Goal: Register for event/course: Sign up to attend an event or enroll in a course

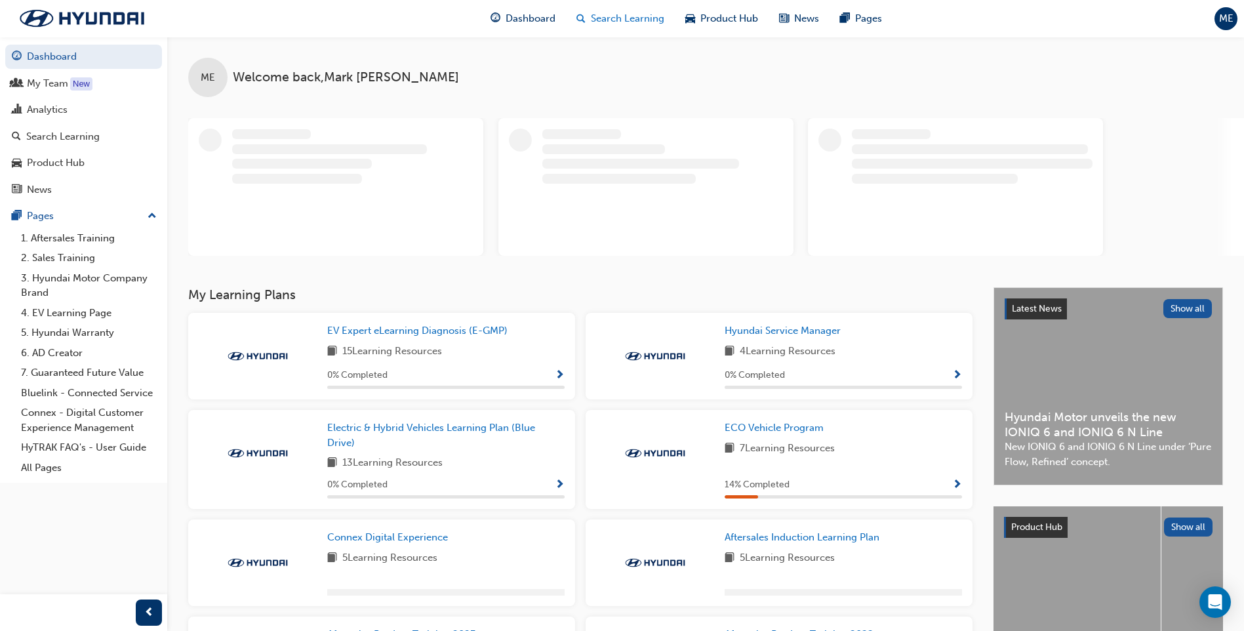
click at [640, 15] on span "Search Learning" at bounding box center [627, 18] width 73 height 15
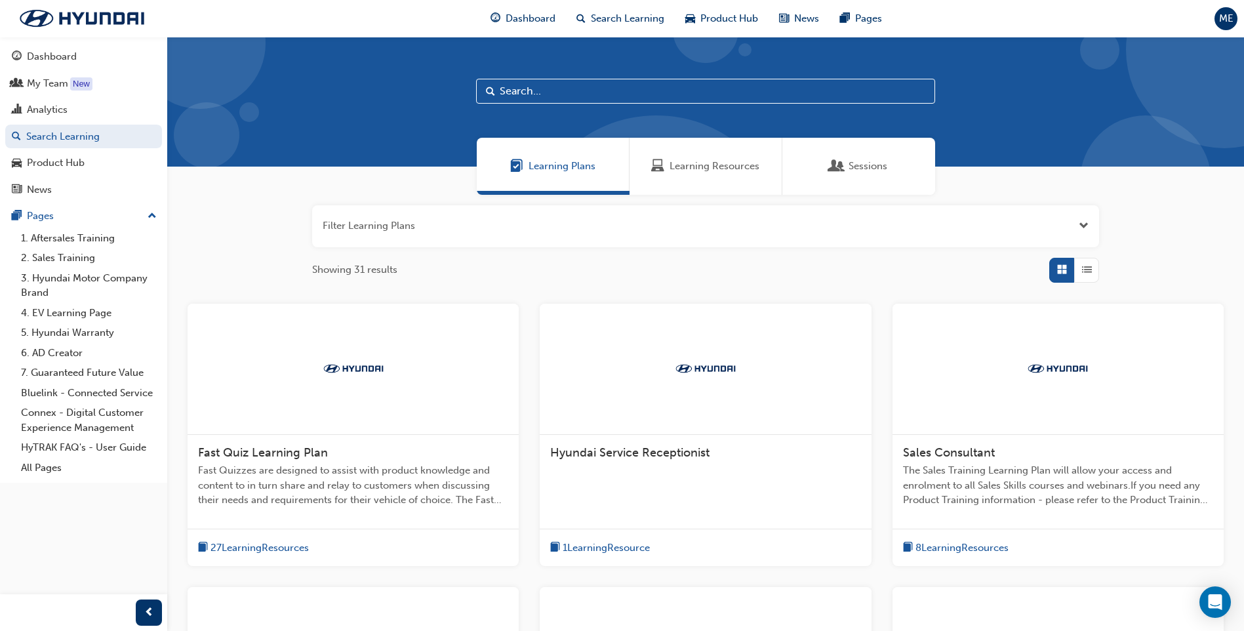
click at [718, 221] on button "button" at bounding box center [705, 226] width 787 height 42
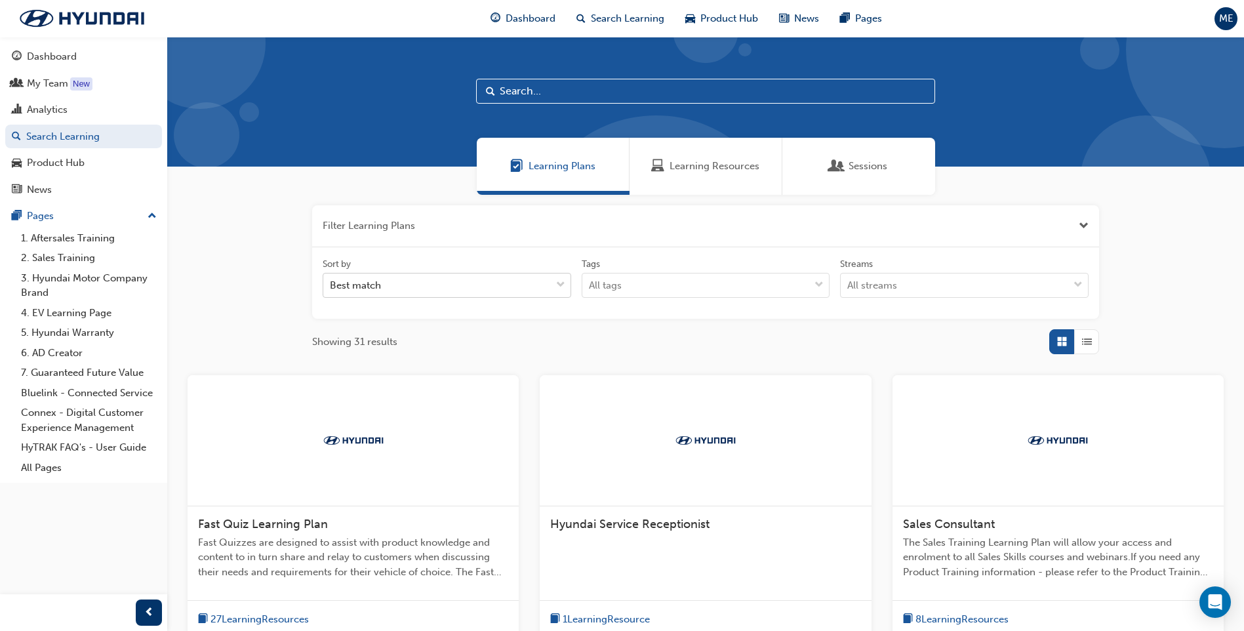
click at [510, 290] on div "Best match" at bounding box center [437, 285] width 228 height 23
click at [331, 290] on input "Sort by Best match" at bounding box center [330, 284] width 1 height 11
click at [678, 299] on div "Sort by Best match Tags All tags Streams All streams" at bounding box center [705, 283] width 777 height 51
click at [540, 94] on input "text" at bounding box center [705, 91] width 459 height 25
type input "master"
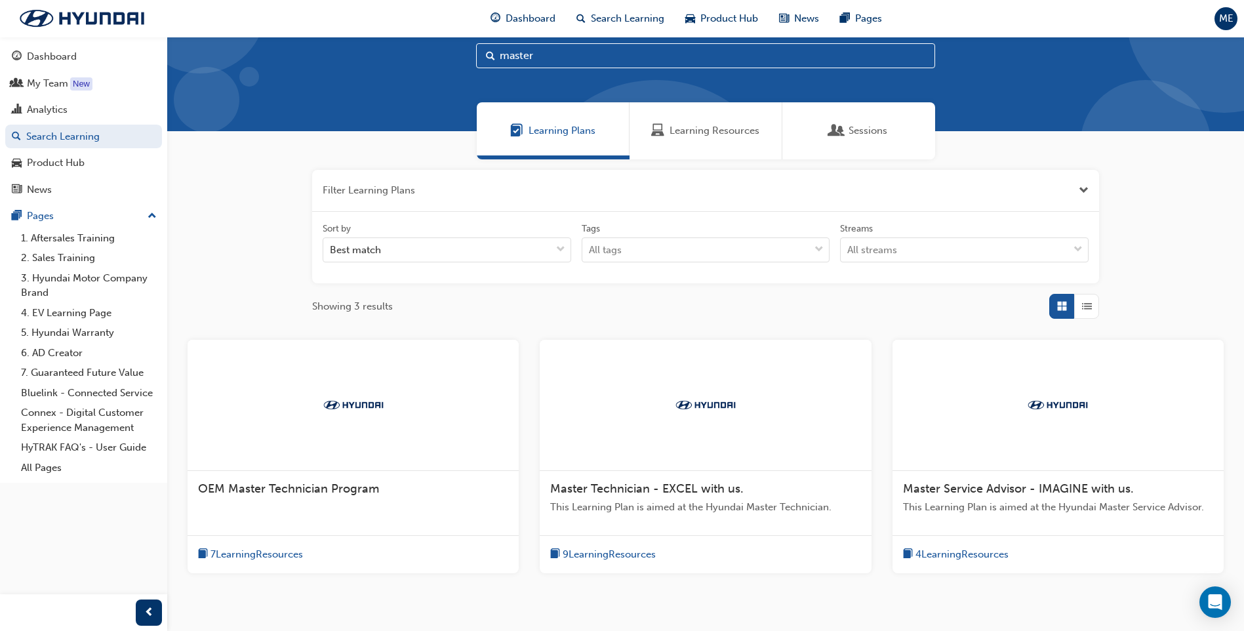
scroll to position [66, 0]
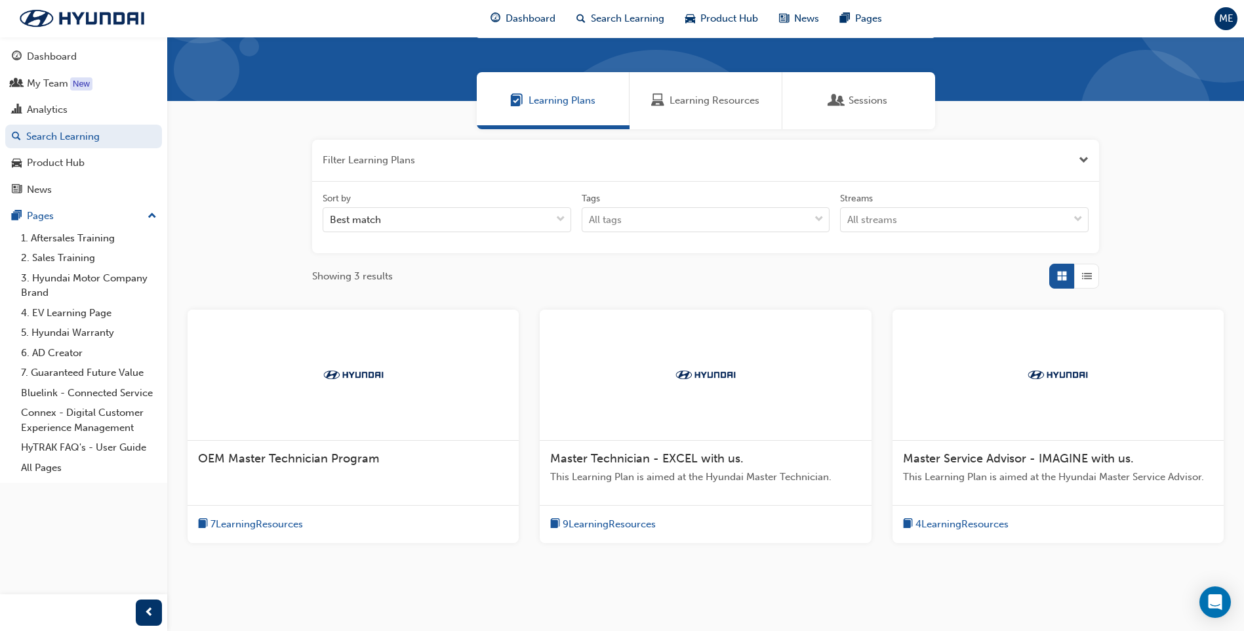
click at [702, 451] on div "Master Technician - EXCEL with us. This Learning Plan is aimed at the Hyundai M…" at bounding box center [705, 473] width 331 height 64
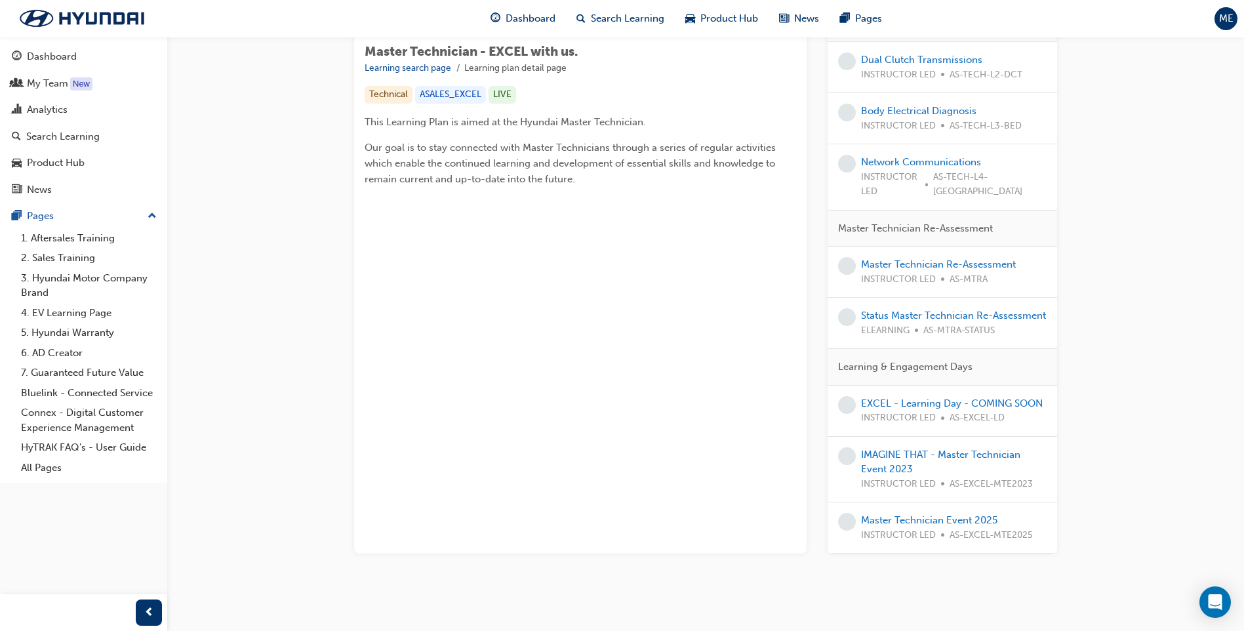
scroll to position [235, 0]
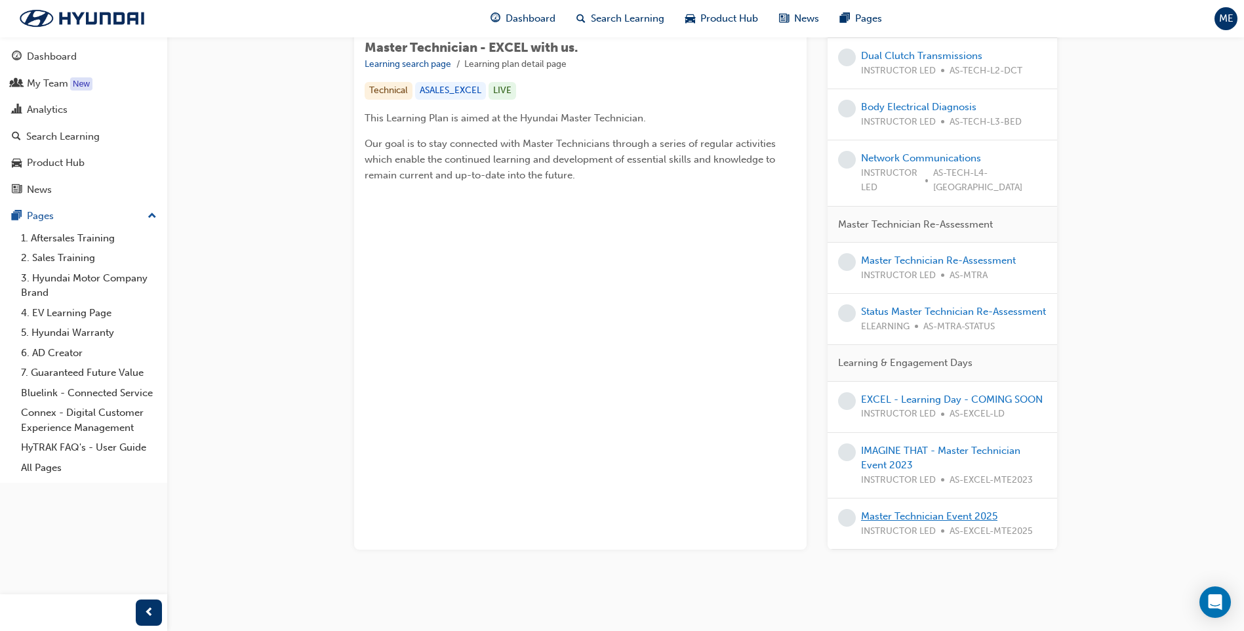
click at [924, 510] on link "Master Technician Event 2025" at bounding box center [929, 516] width 136 height 12
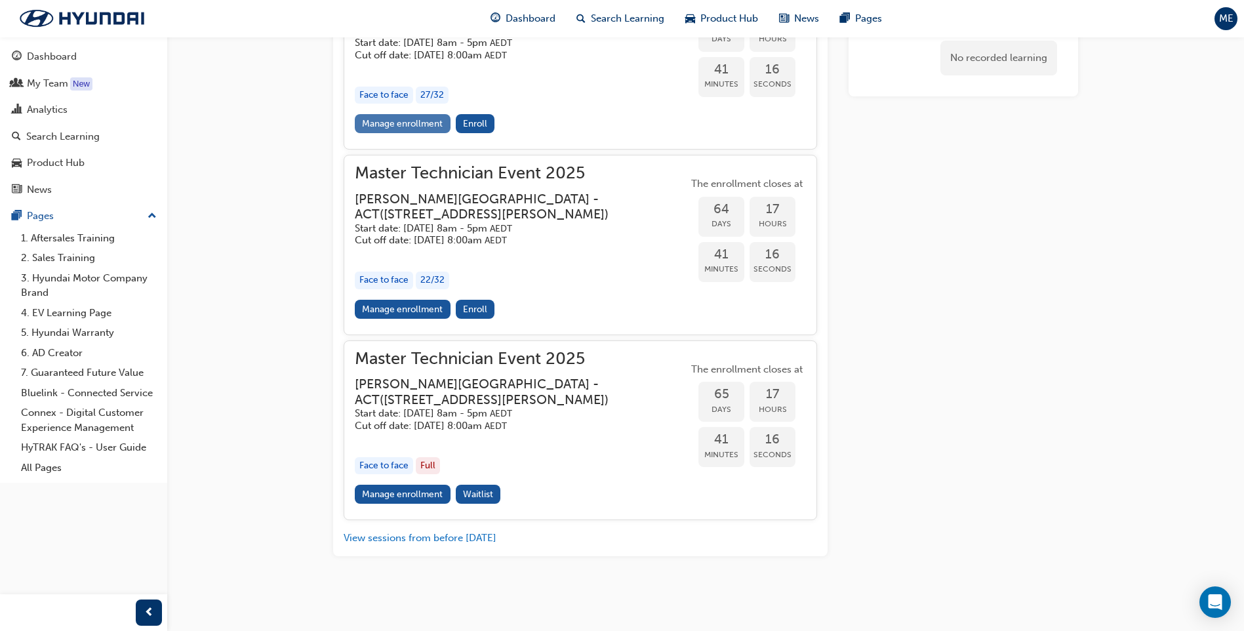
scroll to position [1646, 0]
click at [487, 500] on span "Waitlist" at bounding box center [478, 494] width 30 height 11
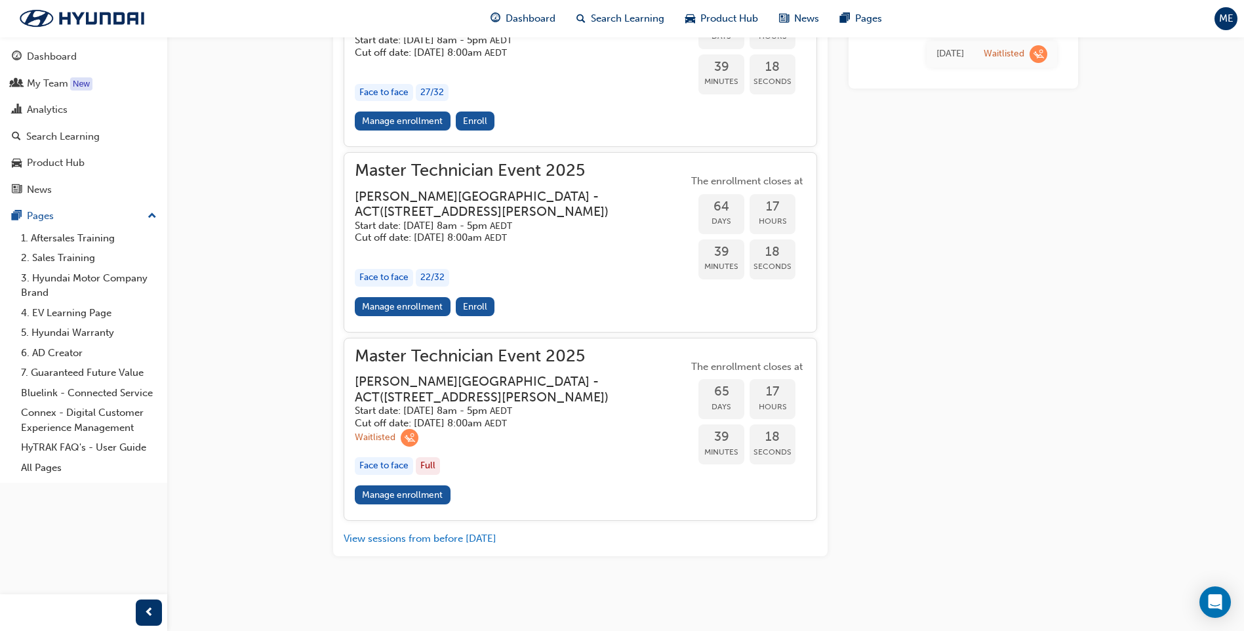
scroll to position [1715, 0]
click at [434, 493] on link "Manage enrollment" at bounding box center [403, 494] width 96 height 19
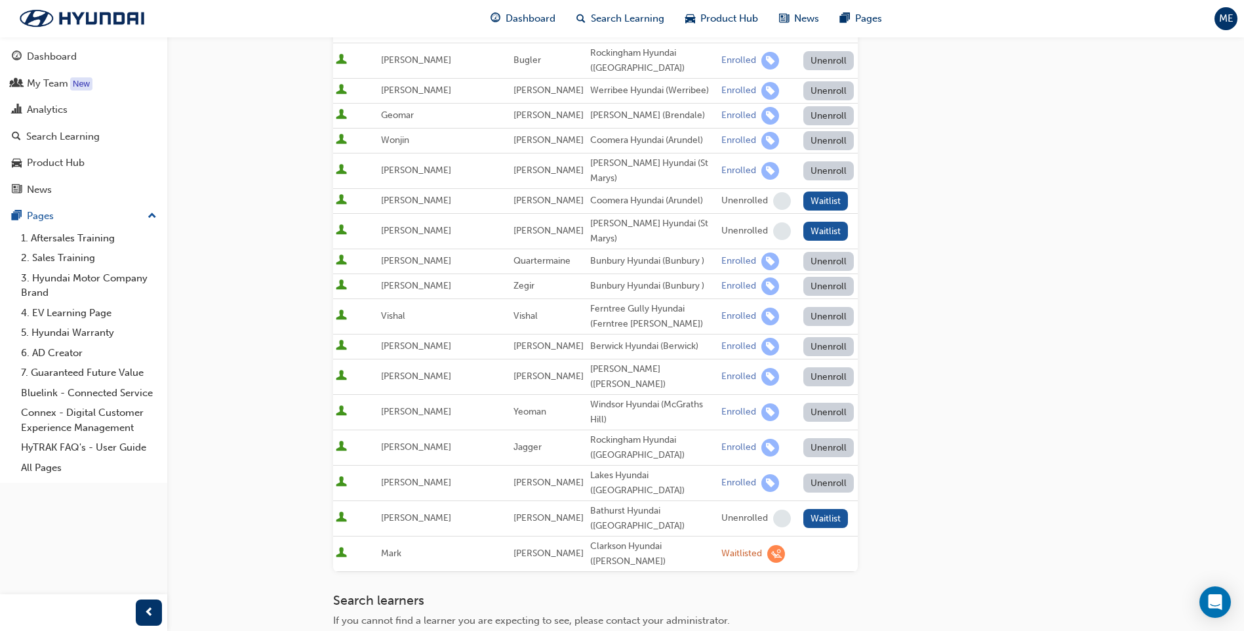
scroll to position [1089, 0]
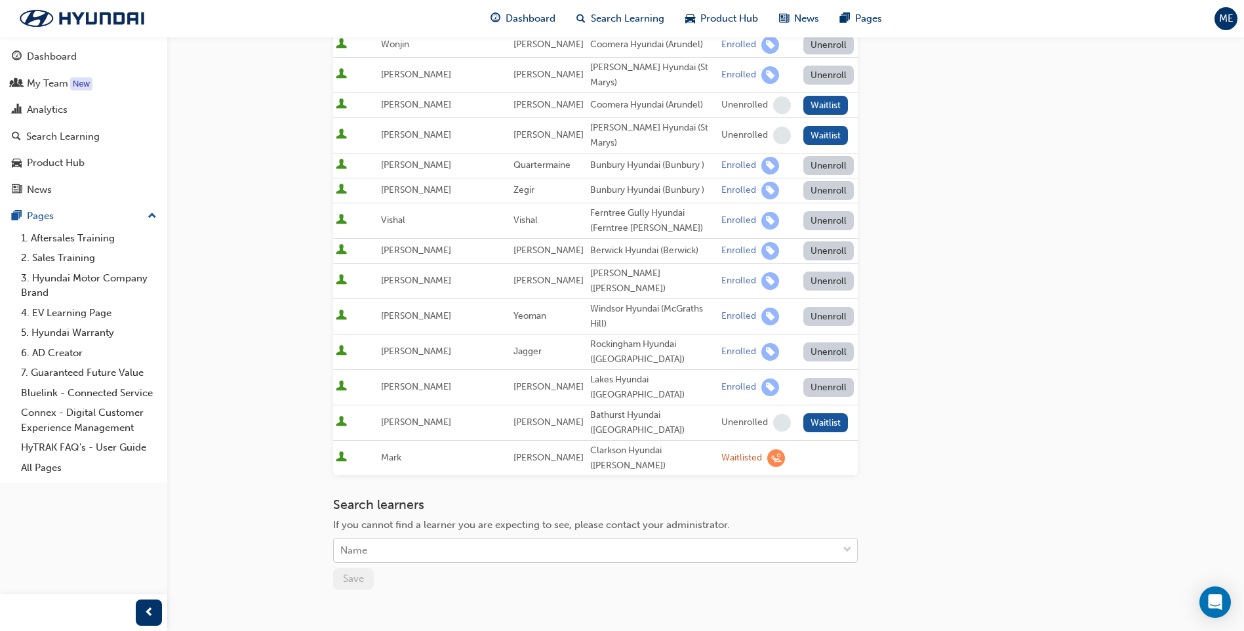
click at [415, 539] on div "Name" at bounding box center [586, 550] width 504 height 23
type input "[PERSON_NAME]"
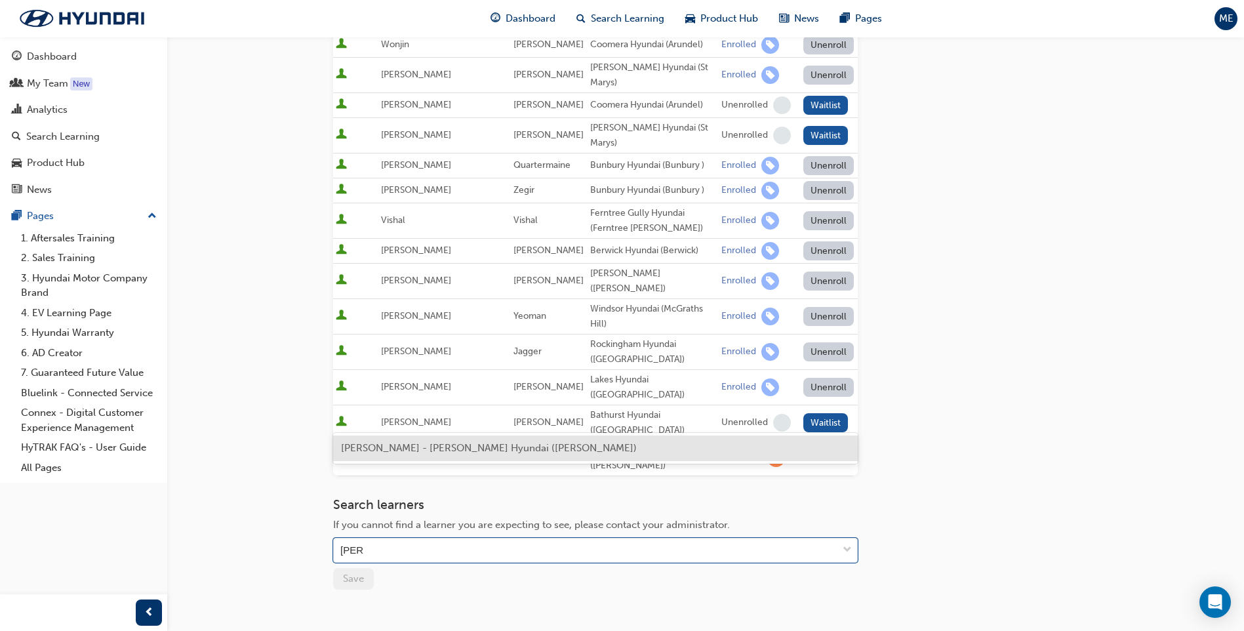
click at [408, 445] on span "[PERSON_NAME] - [PERSON_NAME] Hyundai ([PERSON_NAME])" at bounding box center [489, 448] width 296 height 12
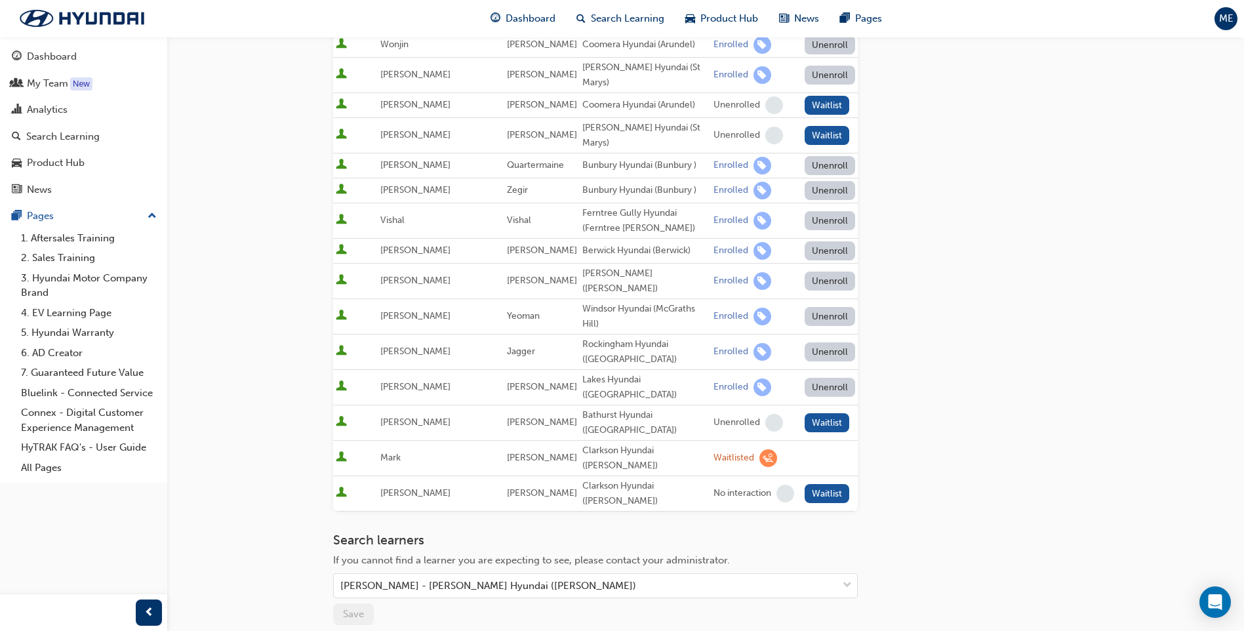
click at [823, 484] on button "Waitlist" at bounding box center [827, 493] width 45 height 19
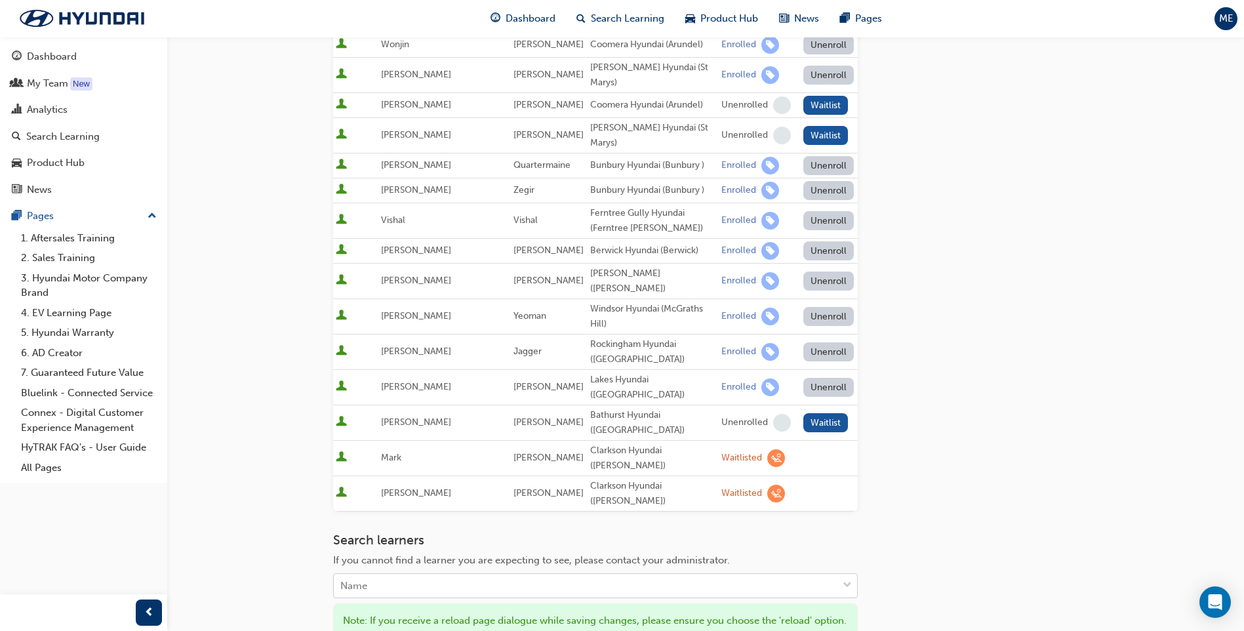
click at [561, 575] on div "Name" at bounding box center [586, 586] width 504 height 23
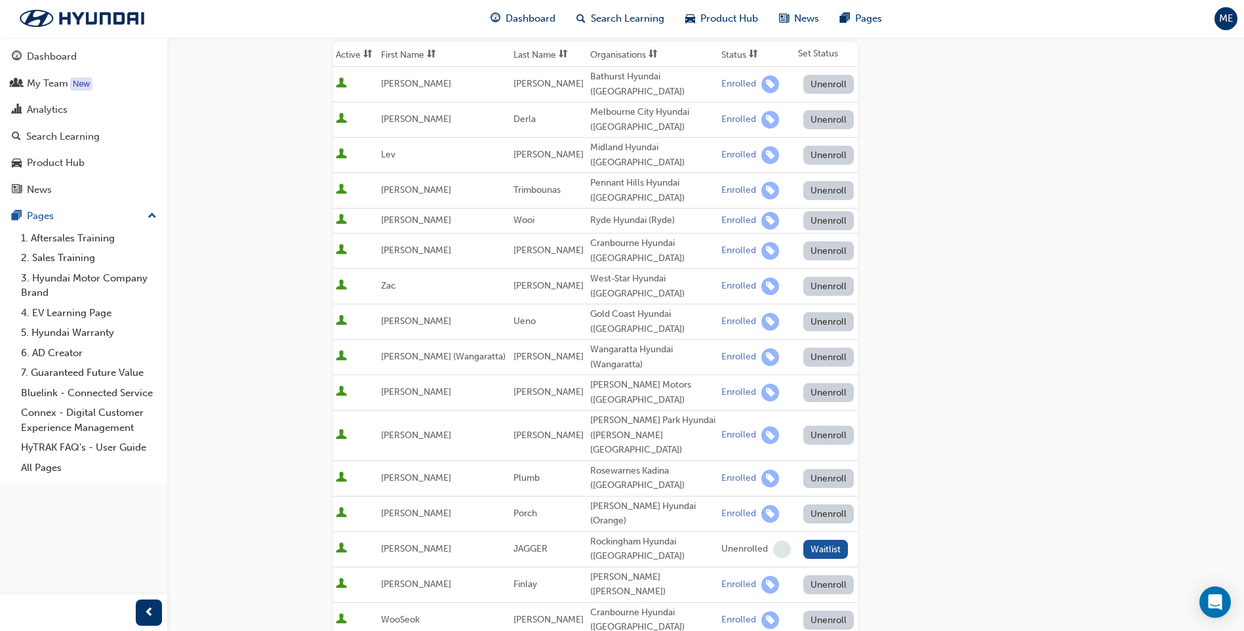
scroll to position [0, 0]
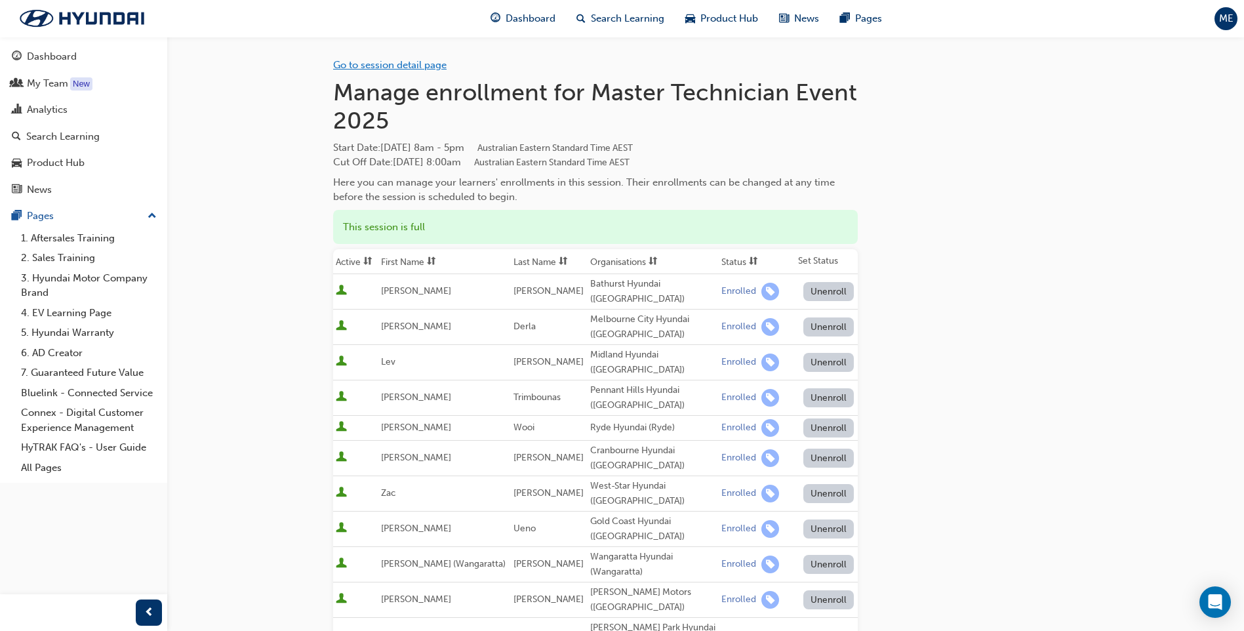
click at [401, 61] on link "Go to session detail page" at bounding box center [389, 65] width 113 height 12
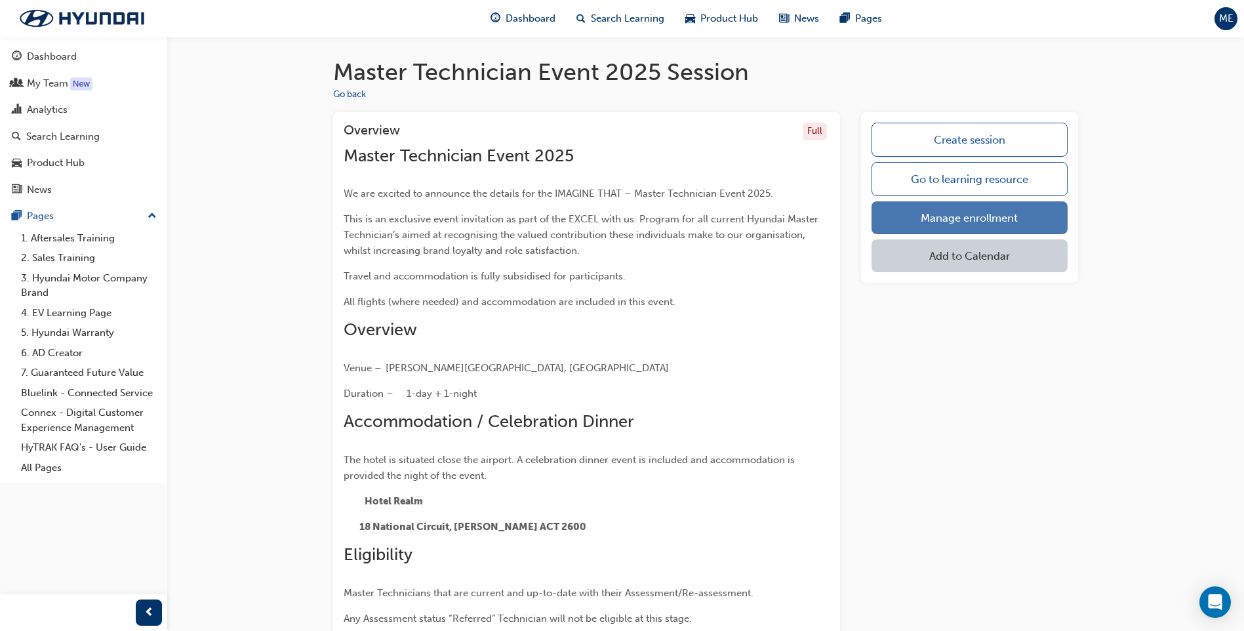
click at [951, 224] on link "Manage enrollment" at bounding box center [970, 217] width 196 height 33
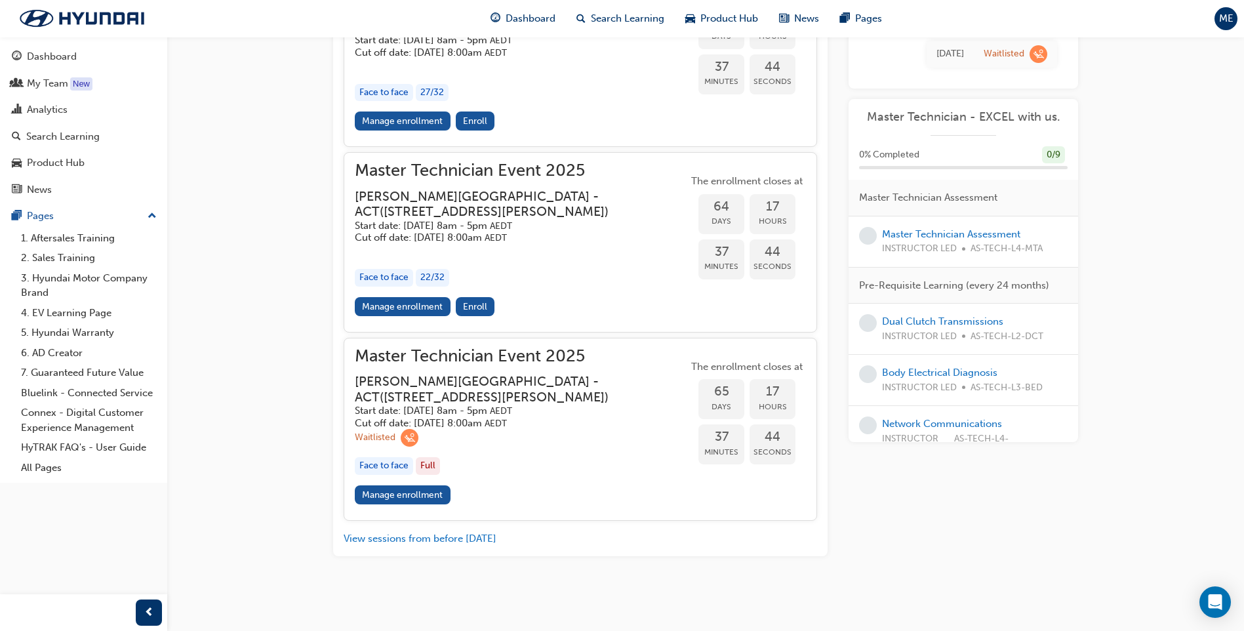
scroll to position [1518, 0]
click at [383, 131] on link "Manage enrollment" at bounding box center [403, 121] width 96 height 19
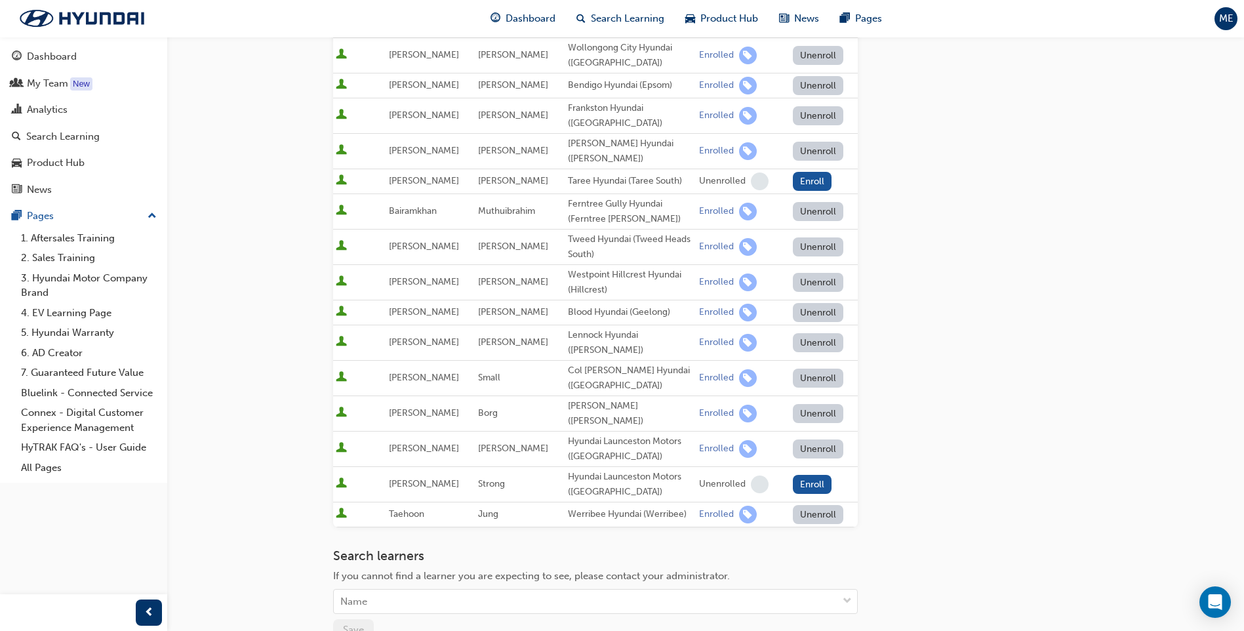
scroll to position [938, 0]
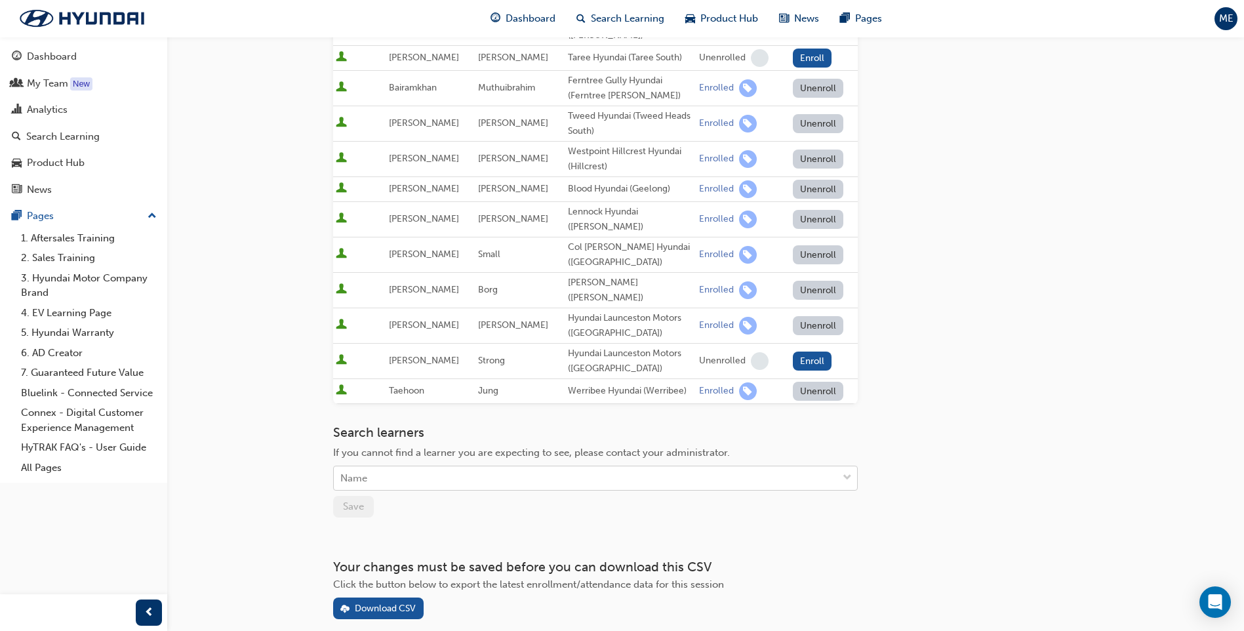
click at [424, 467] on div "Name" at bounding box center [586, 478] width 504 height 23
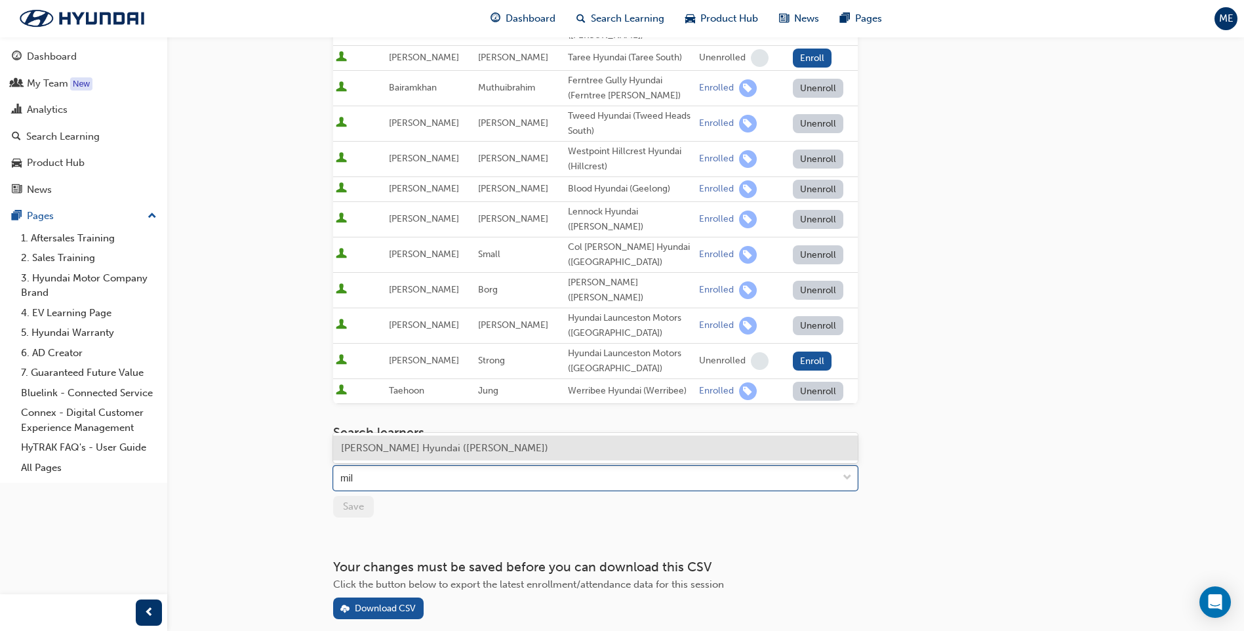
type input "mil"
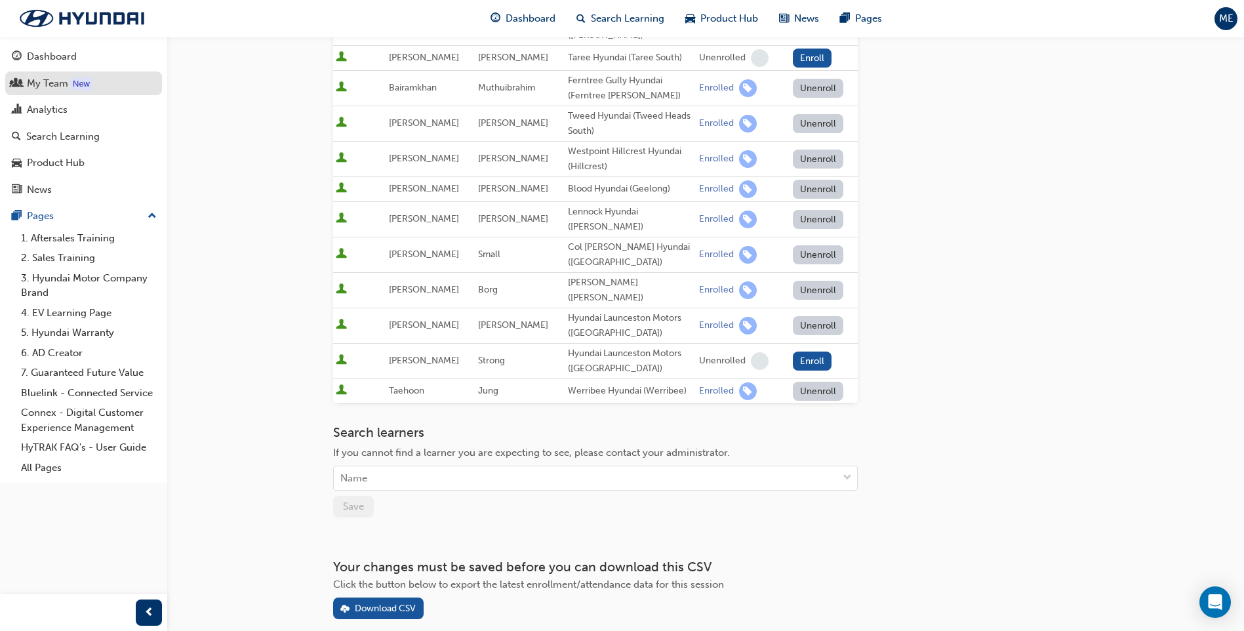
click at [53, 80] on div "My Team" at bounding box center [47, 83] width 41 height 15
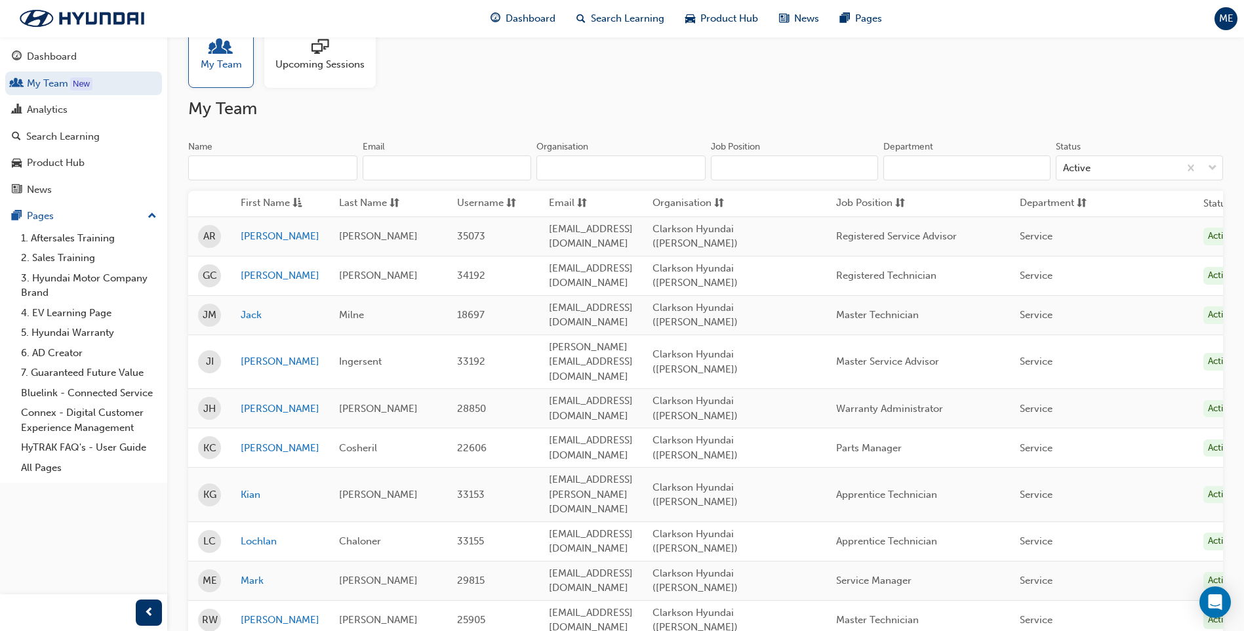
scroll to position [66, 0]
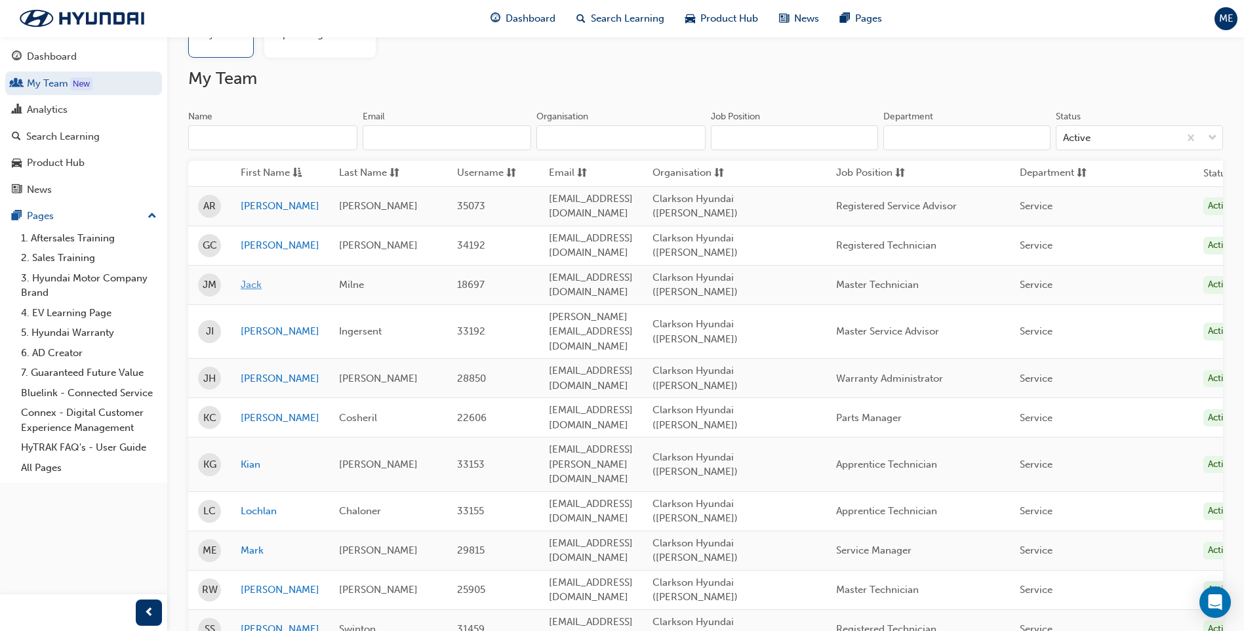
click at [244, 277] on link "Jack" at bounding box center [280, 284] width 79 height 15
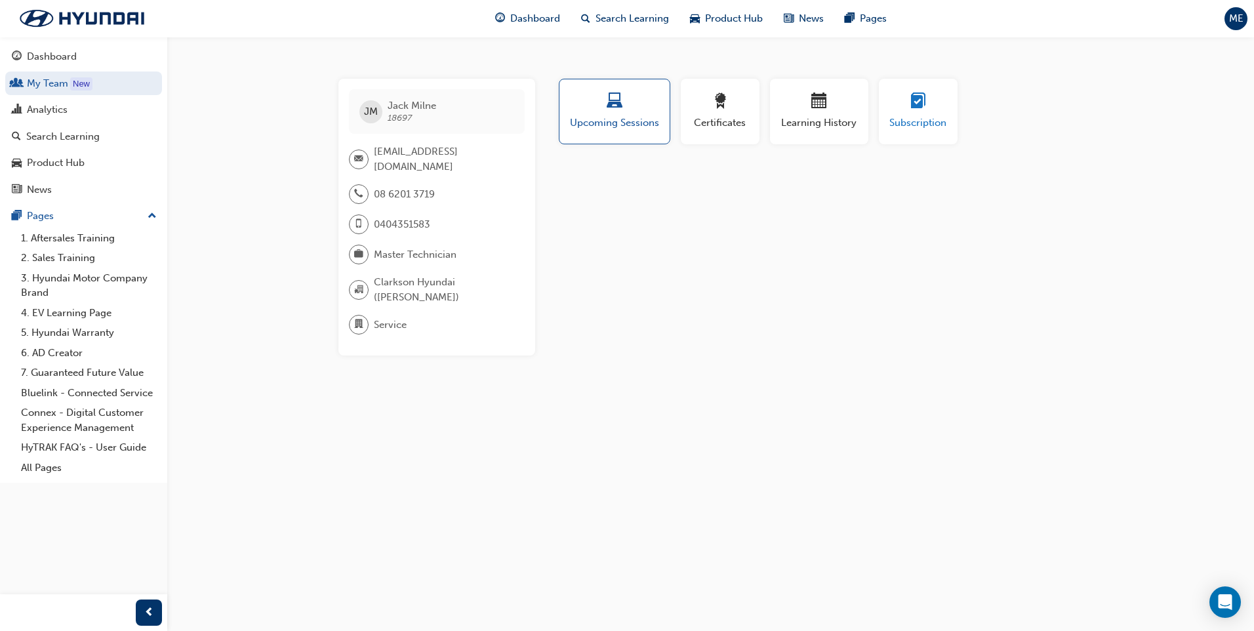
click at [882, 115] on button "Subscription" at bounding box center [918, 112] width 79 height 66
click at [659, 123] on span "Upcoming Sessions" at bounding box center [615, 122] width 92 height 15
click at [795, 102] on div "button" at bounding box center [819, 103] width 79 height 20
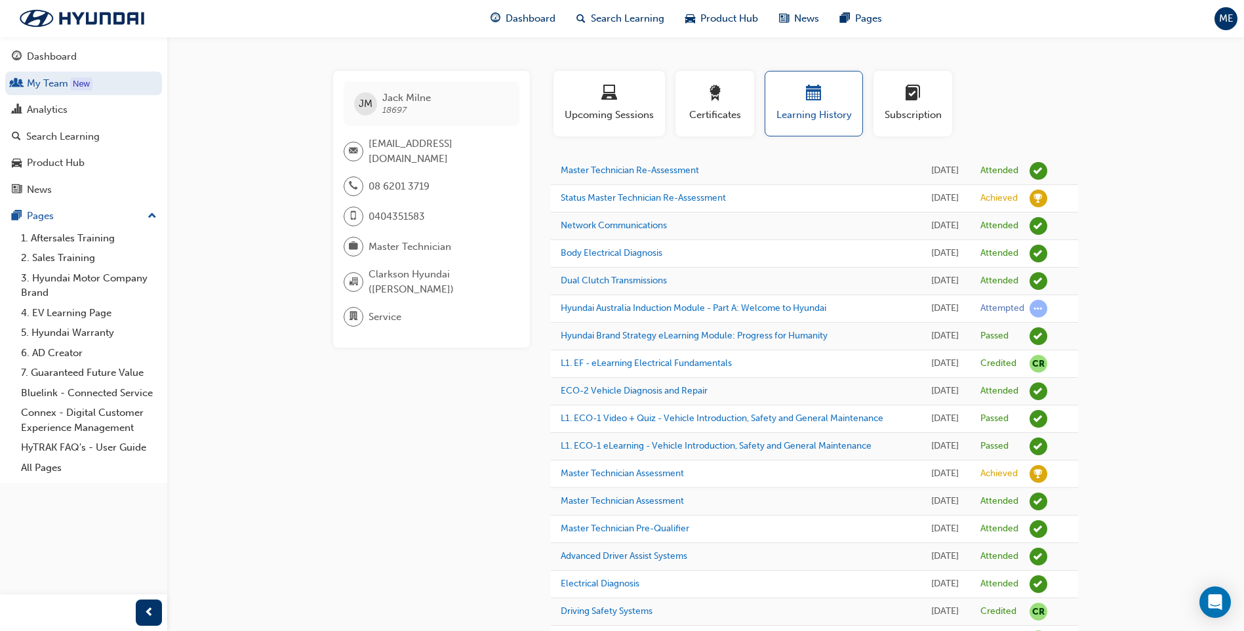
scroll to position [3, 0]
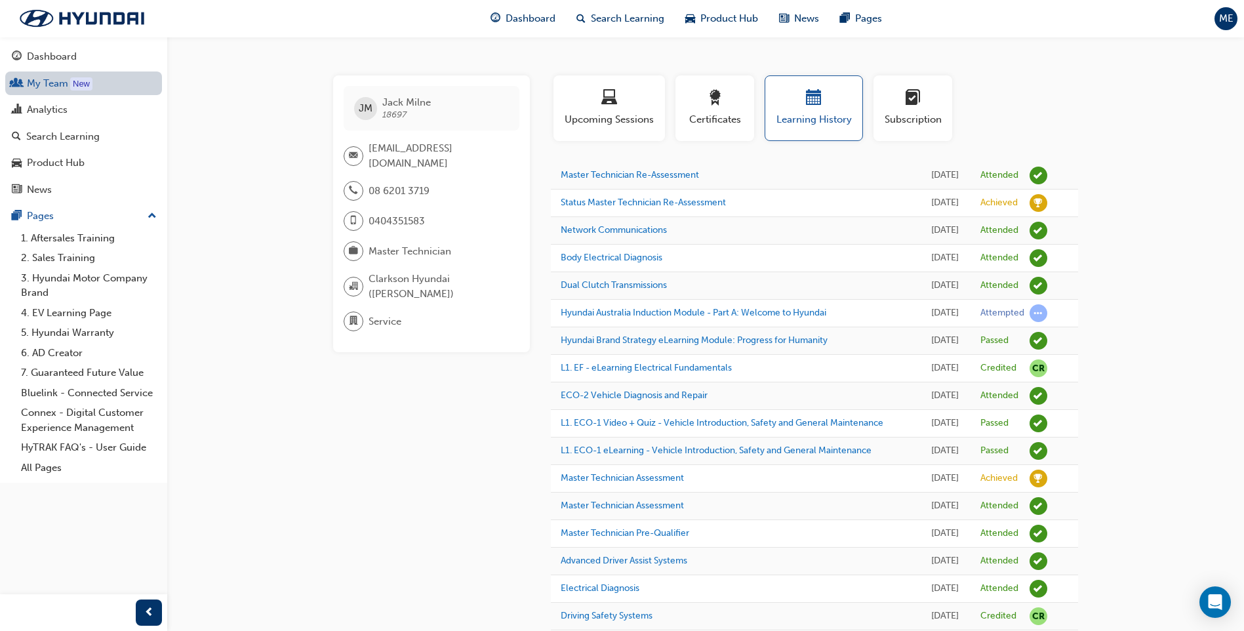
click at [118, 88] on link "My Team New" at bounding box center [83, 83] width 157 height 24
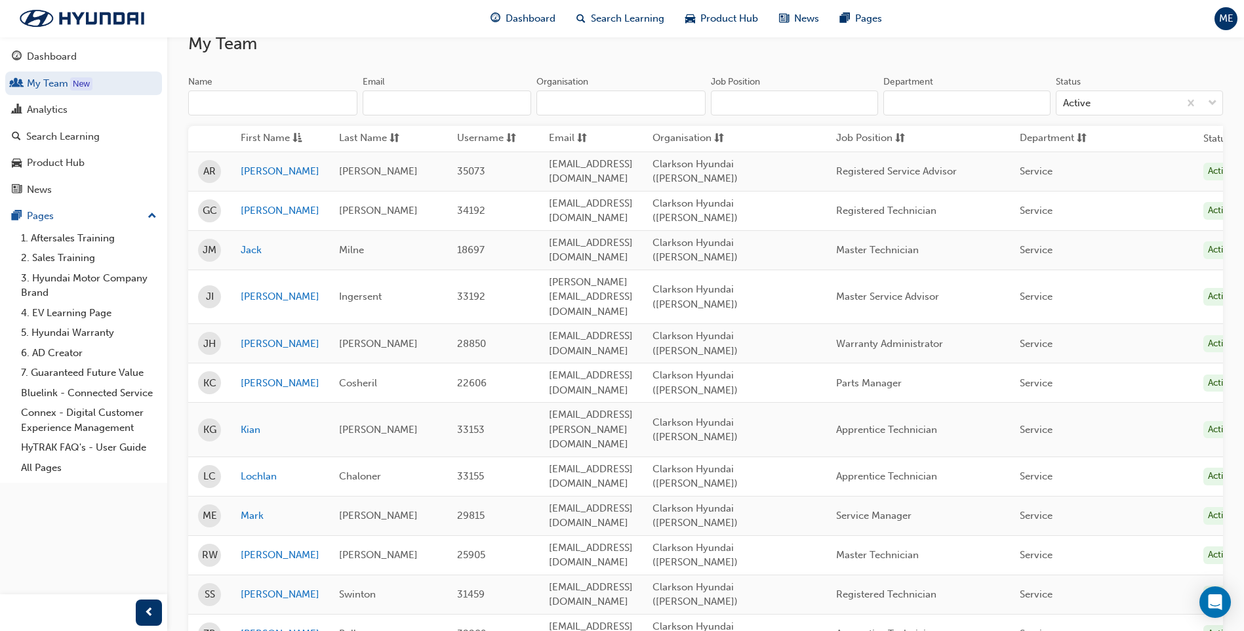
scroll to position [173, 0]
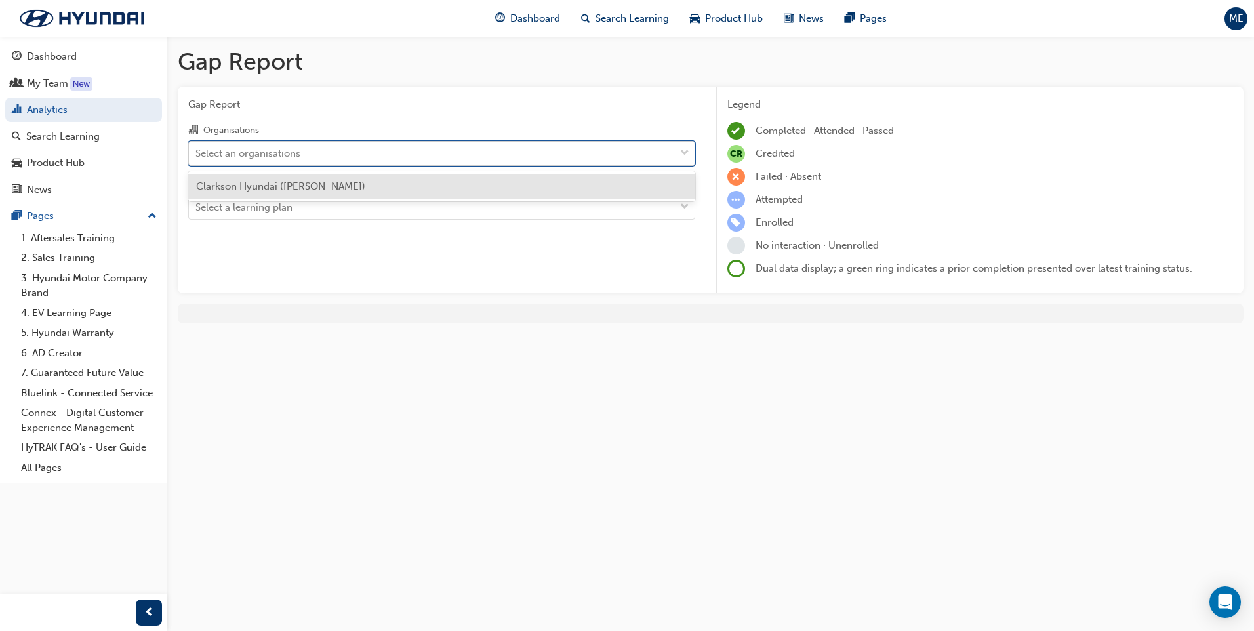
click at [268, 148] on div "Select an organisations" at bounding box center [247, 153] width 105 height 15
click at [197, 148] on input "Organisations option [PERSON_NAME] ([PERSON_NAME]) focused, 1 of 1. 1 result av…" at bounding box center [195, 152] width 1 height 11
click at [268, 148] on div "Select an organisations" at bounding box center [247, 153] width 105 height 15
click at [197, 148] on input "Organisations option [PERSON_NAME] ([PERSON_NAME]) focused, 1 of 1. 1 result av…" at bounding box center [195, 152] width 1 height 11
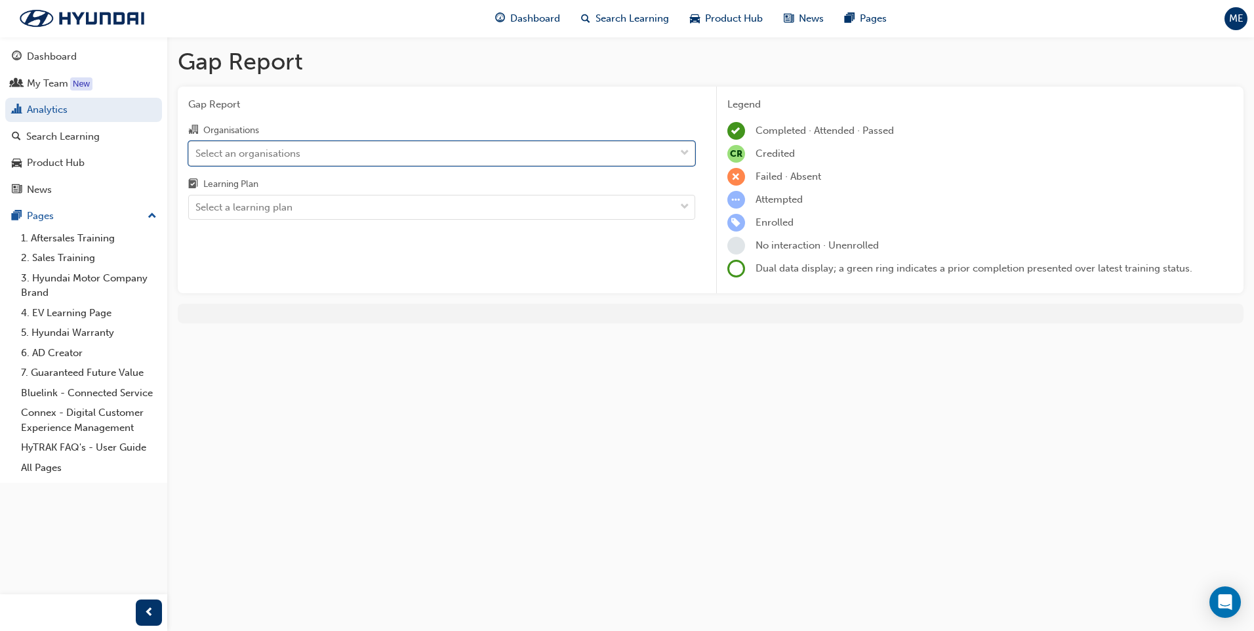
click at [268, 155] on div "Select an organisations" at bounding box center [247, 153] width 105 height 15
click at [197, 155] on input "Organisations 0 results available. Select is focused ,type to refine list, pres…" at bounding box center [195, 152] width 1 height 11
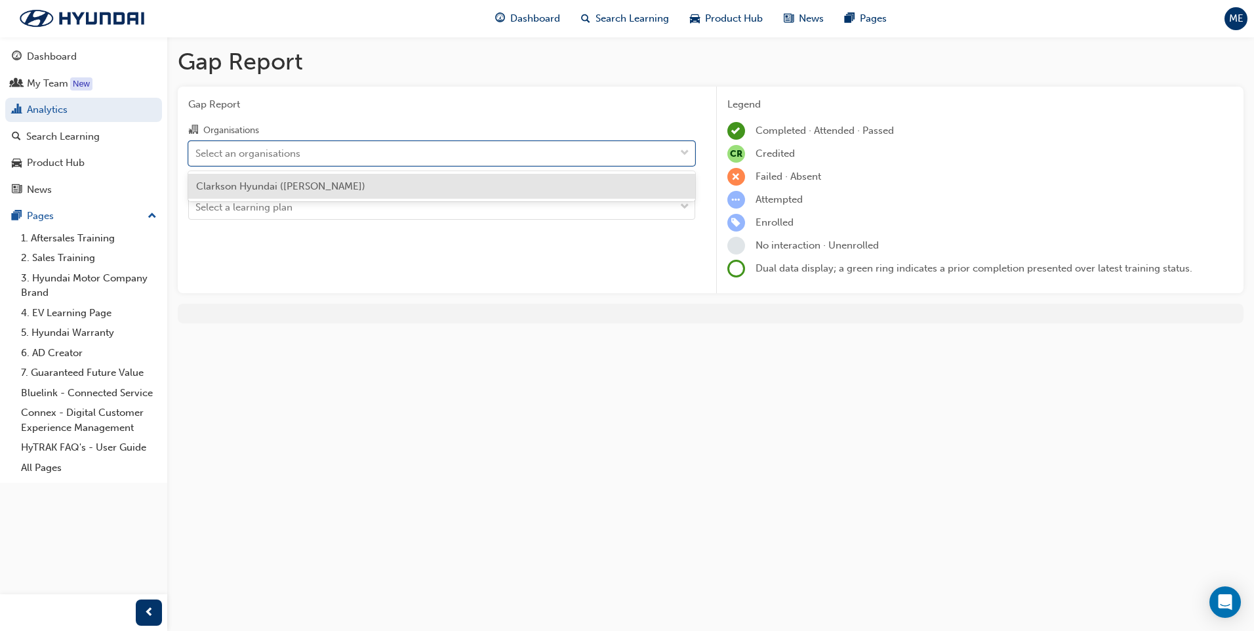
click at [263, 186] on span "Clarkson Hyundai ([PERSON_NAME])" at bounding box center [280, 186] width 169 height 12
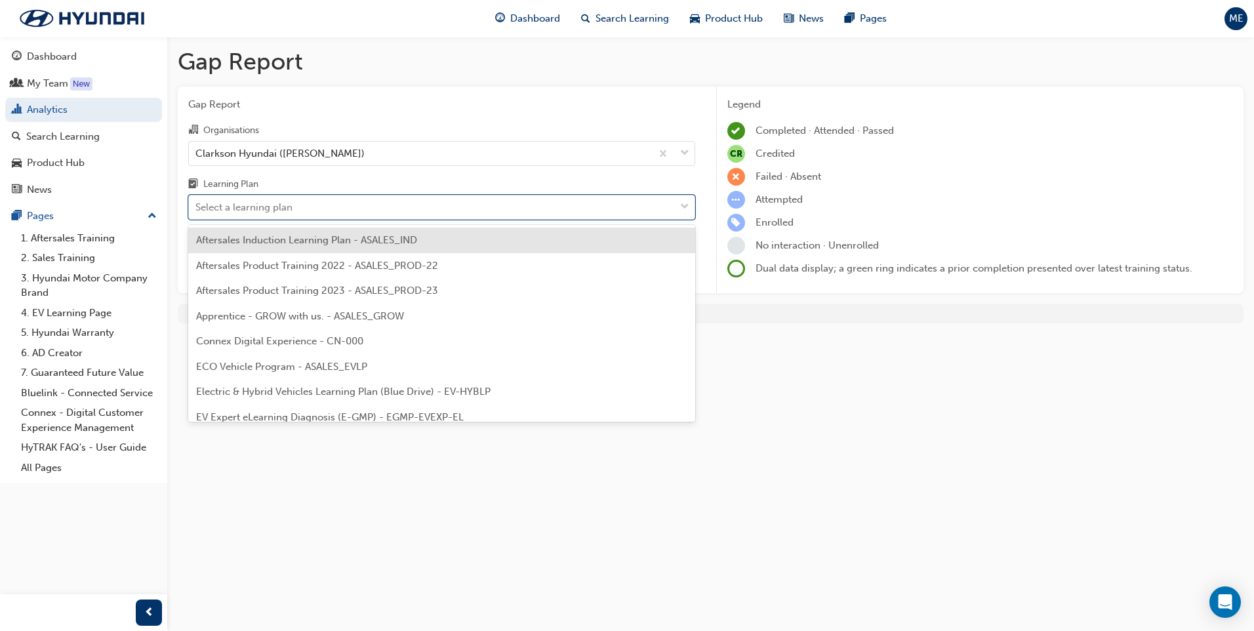
click at [263, 203] on div "Select a learning plan" at bounding box center [243, 207] width 97 height 15
click at [197, 203] on input "Learning Plan option Aftersales Induction Learning Plan - ASALES_IND focused, 1…" at bounding box center [195, 206] width 1 height 11
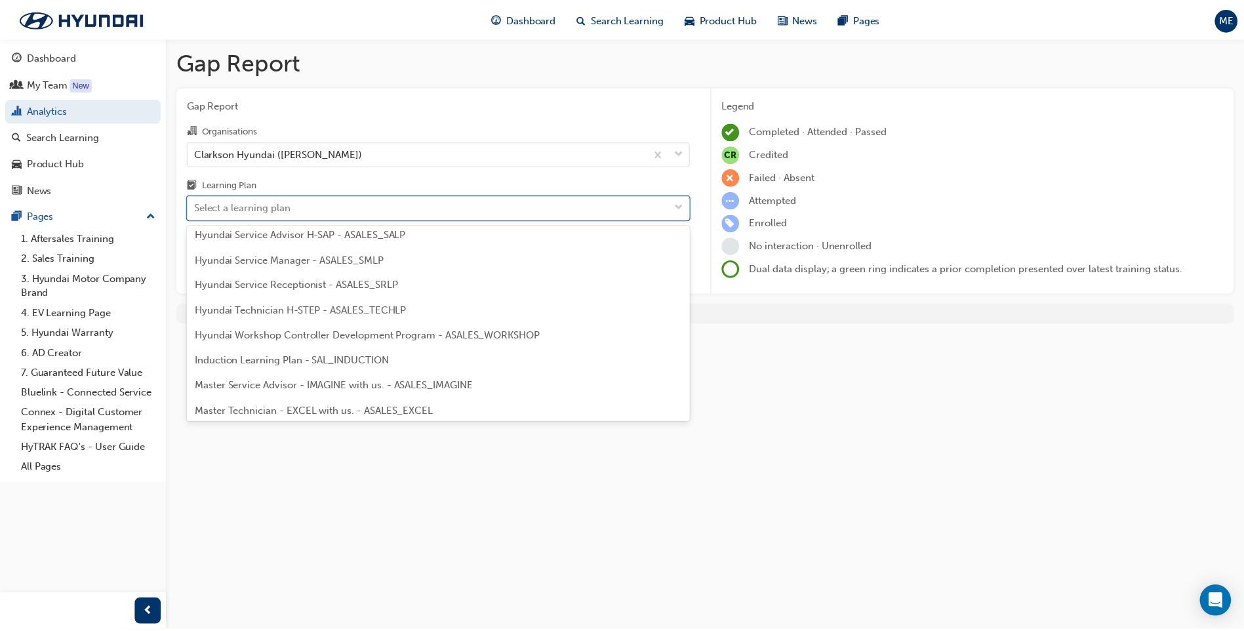
scroll to position [459, 0]
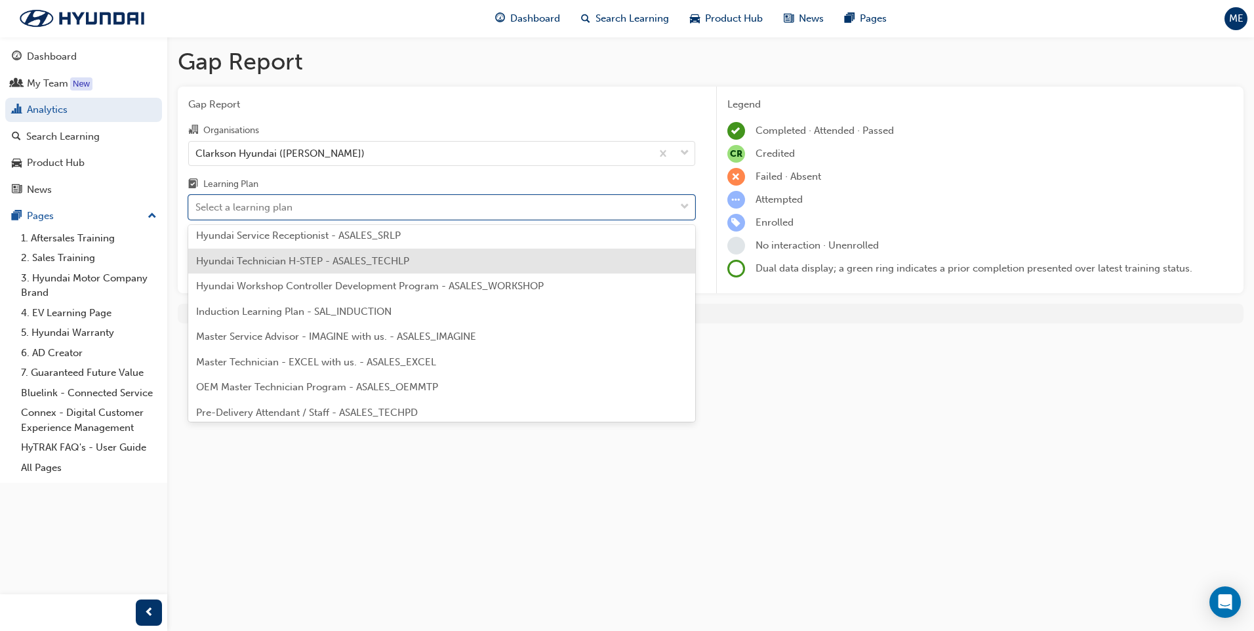
click at [340, 256] on span "Hyundai Technician H-STEP - ASALES_TECHLP" at bounding box center [302, 261] width 213 height 12
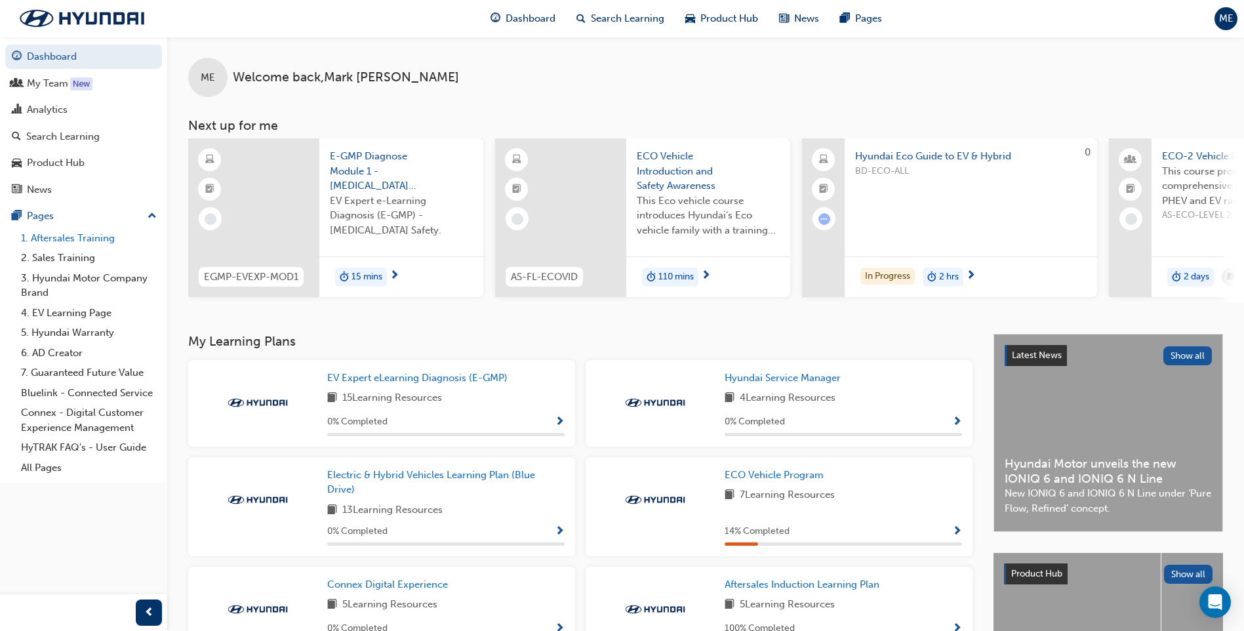
click at [80, 234] on link "1. Aftersales Training" at bounding box center [89, 238] width 146 height 20
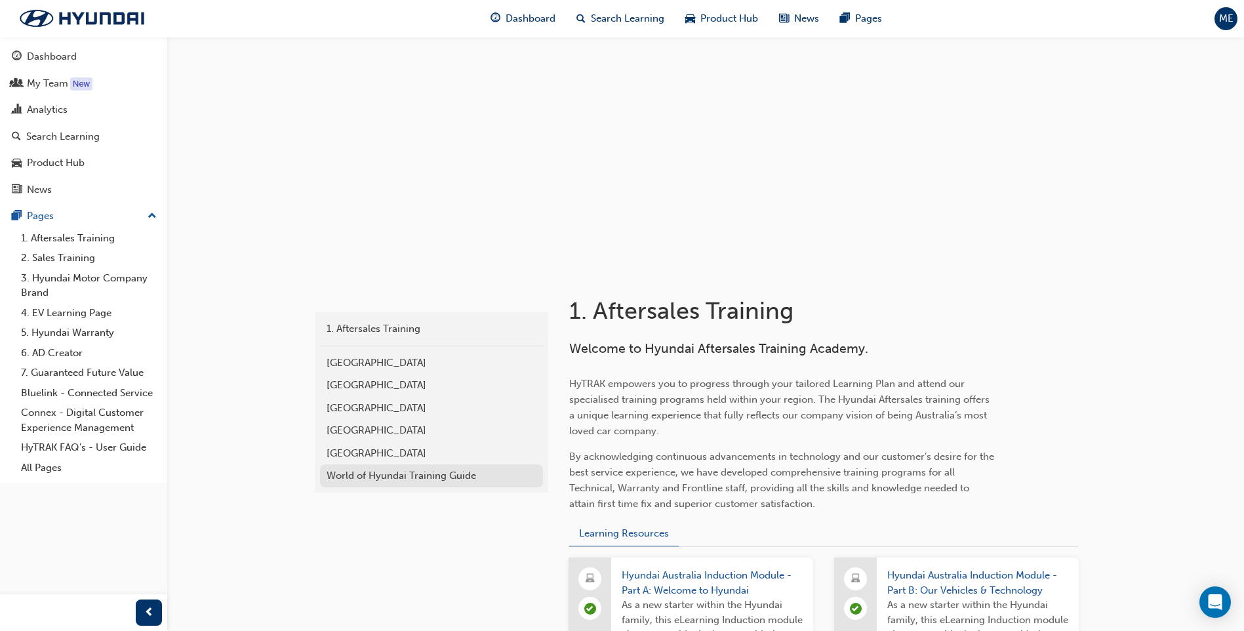
scroll to position [7, 0]
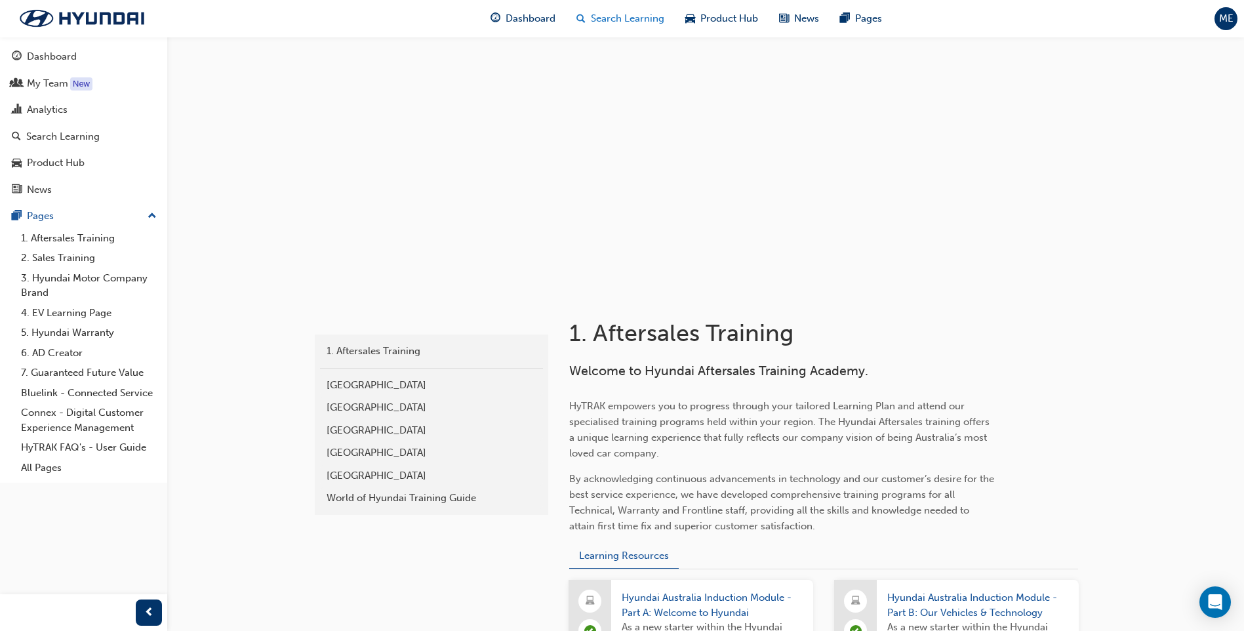
click at [598, 17] on span "Search Learning" at bounding box center [627, 18] width 73 height 15
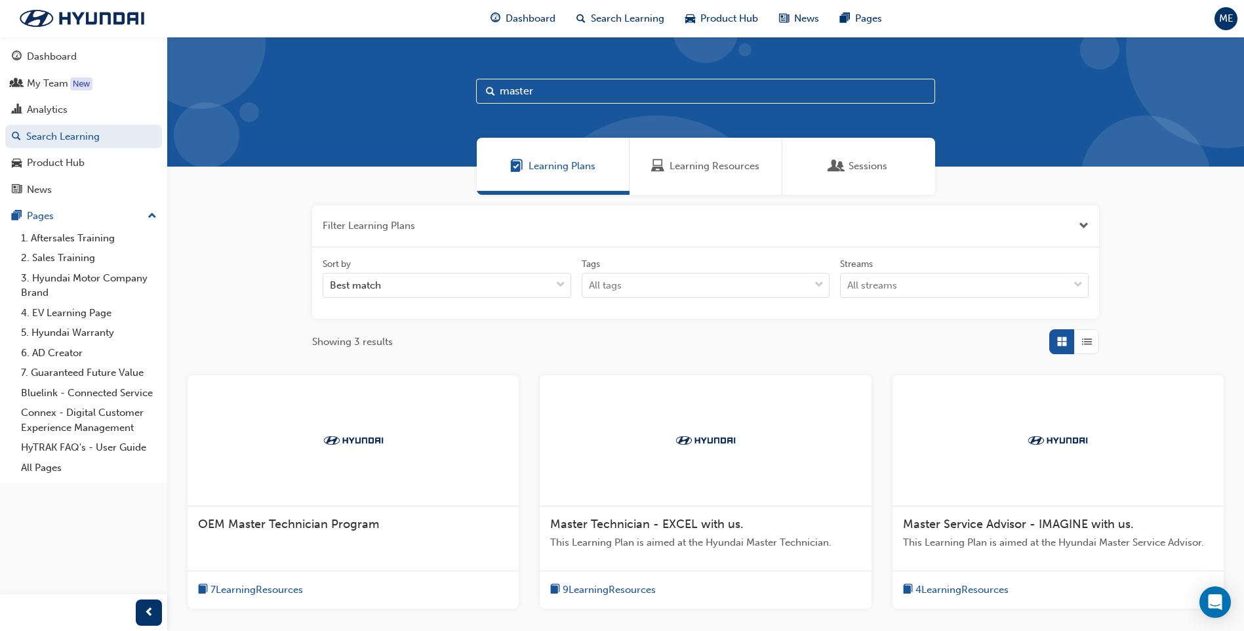
click at [639, 522] on span "Master Technician - EXCEL with us." at bounding box center [646, 524] width 193 height 14
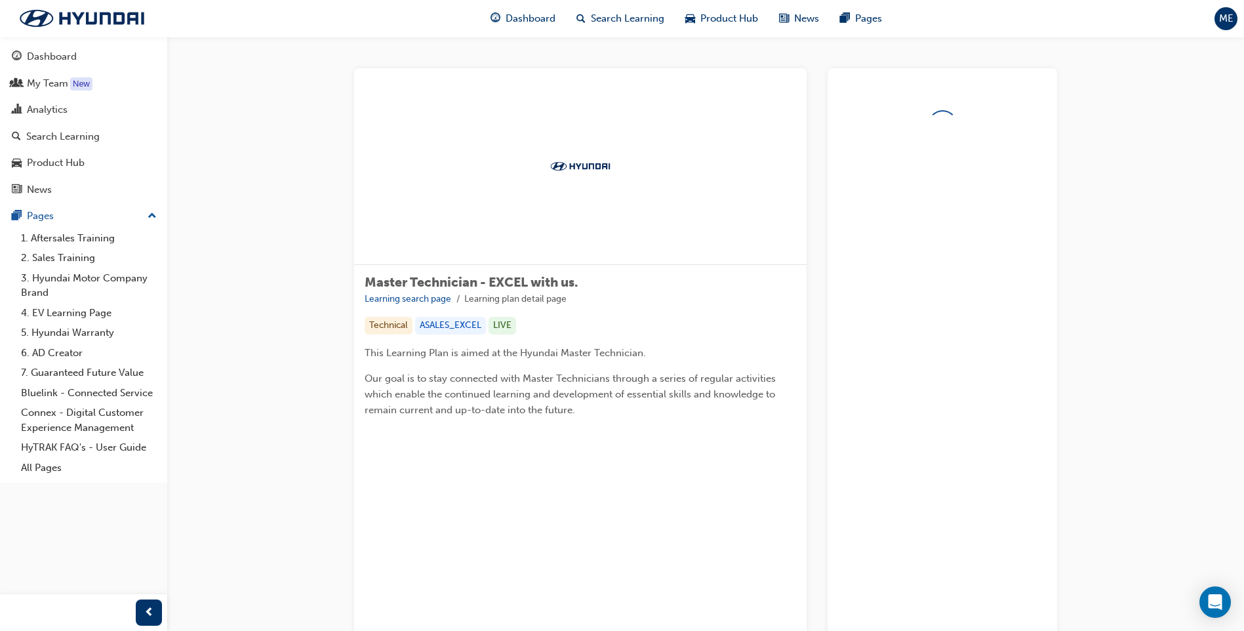
scroll to position [235, 0]
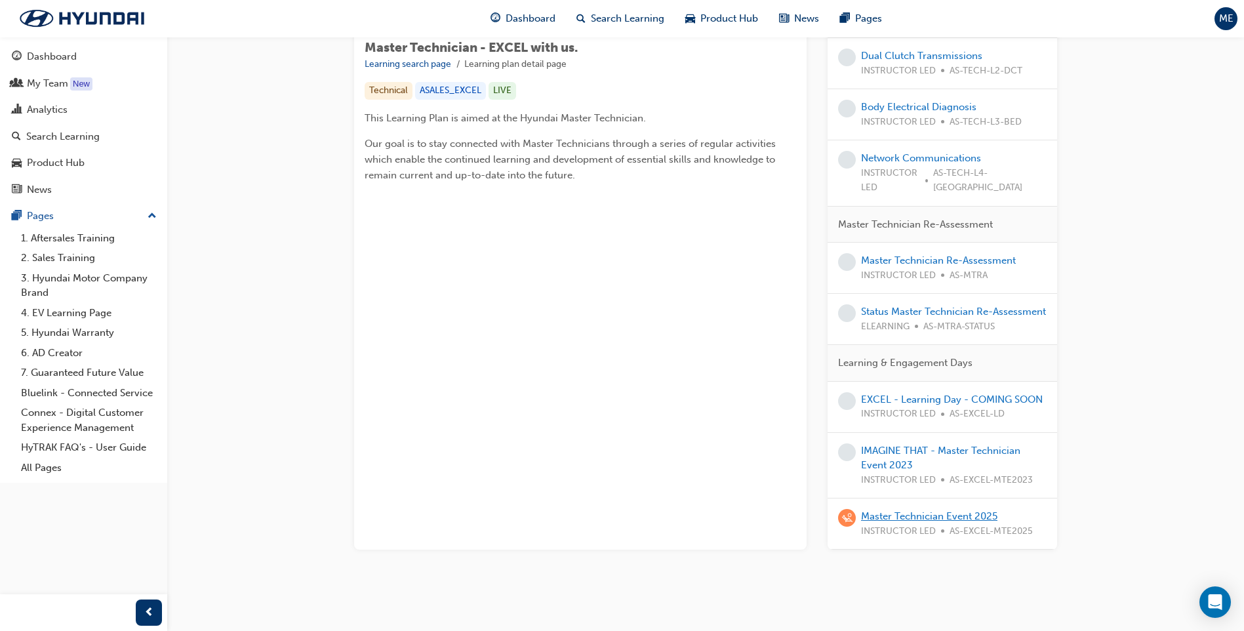
click at [915, 510] on link "Master Technician Event 2025" at bounding box center [929, 516] width 136 height 12
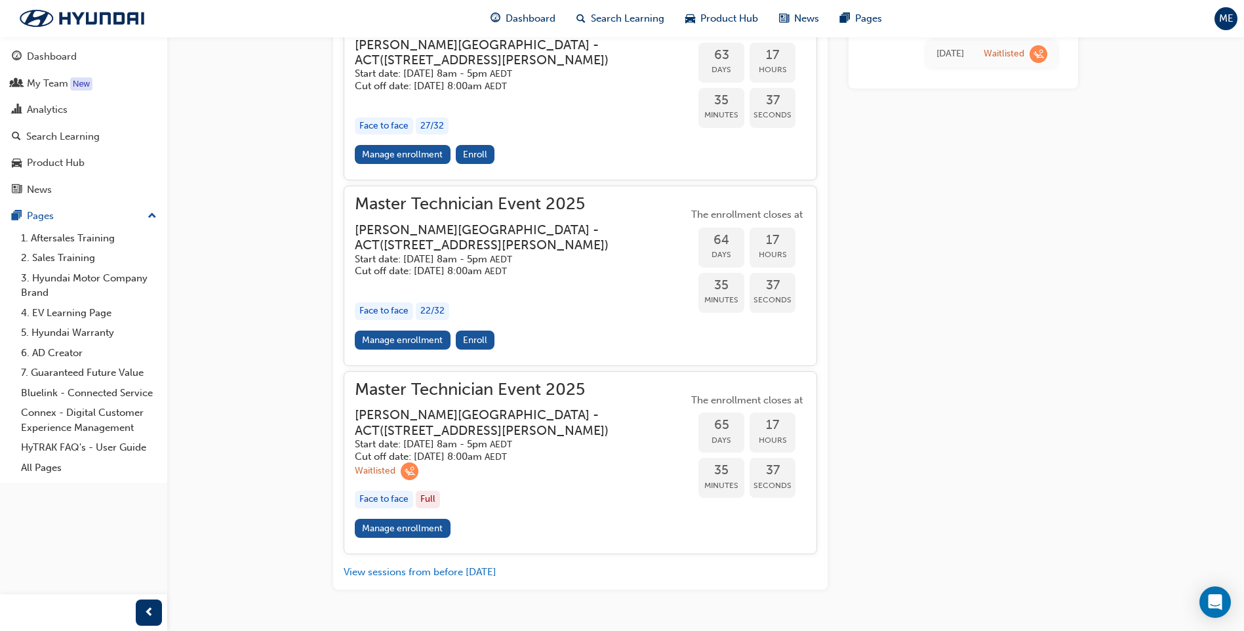
scroll to position [1715, 0]
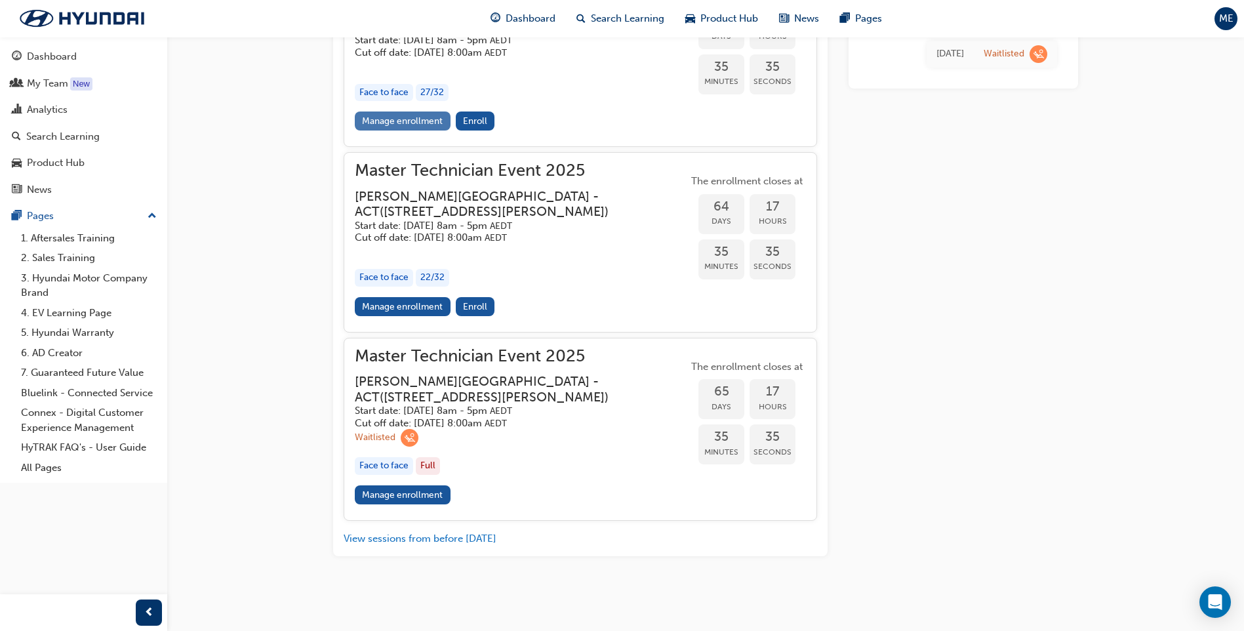
click at [396, 122] on link "Manage enrollment" at bounding box center [403, 121] width 96 height 19
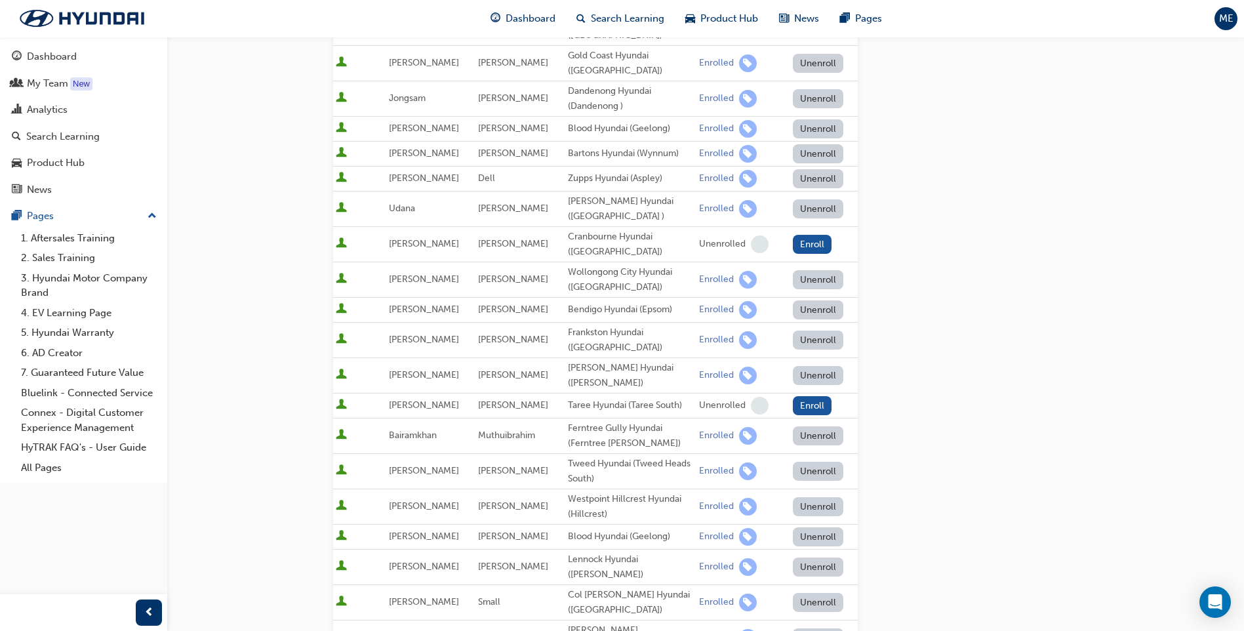
scroll to position [938, 0]
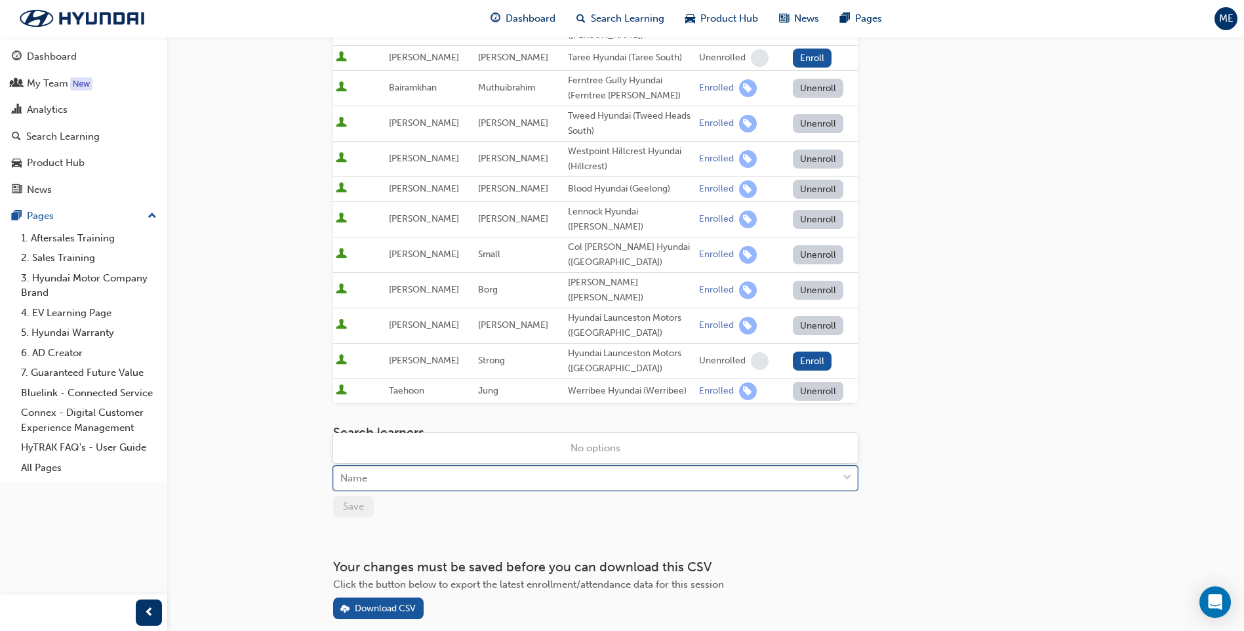
click at [396, 467] on div "Name" at bounding box center [586, 478] width 504 height 23
type input "mil"
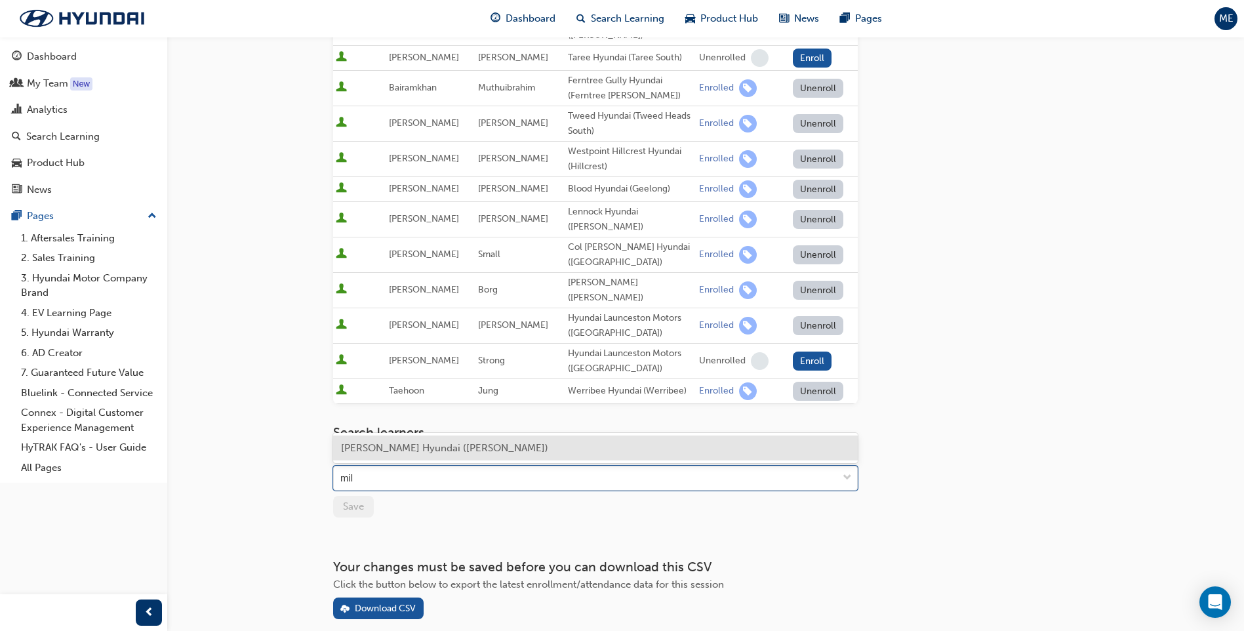
click at [395, 448] on span "[PERSON_NAME] Hyundai ([PERSON_NAME])" at bounding box center [444, 448] width 207 height 12
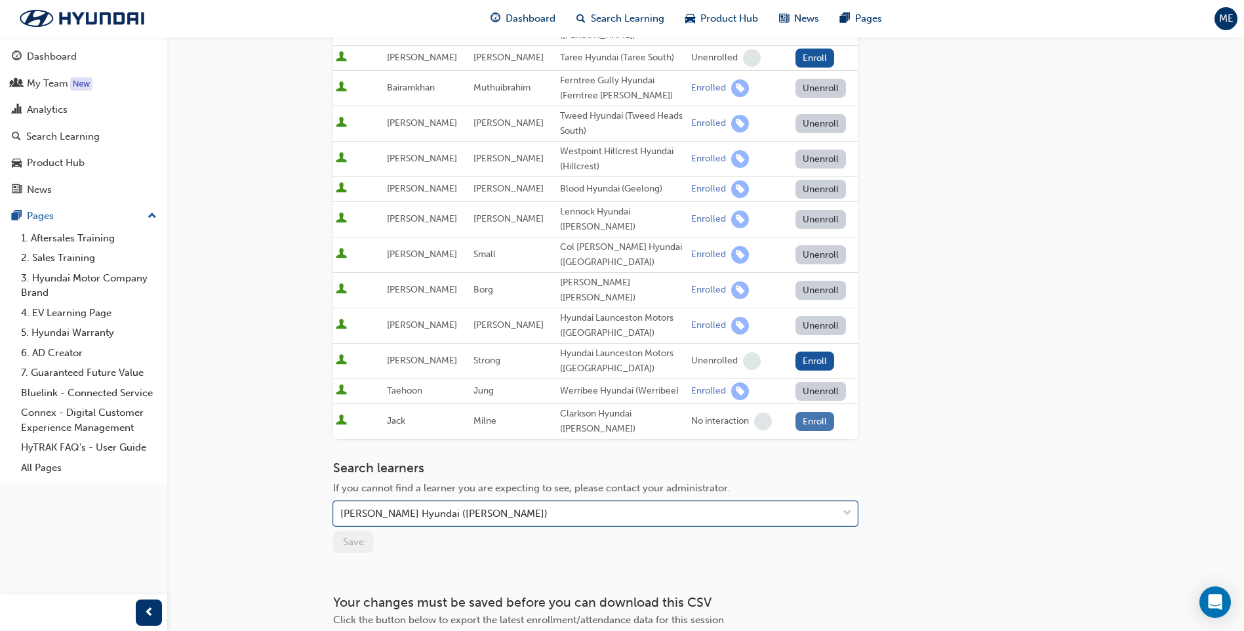
click at [801, 412] on button "Enroll" at bounding box center [815, 421] width 39 height 19
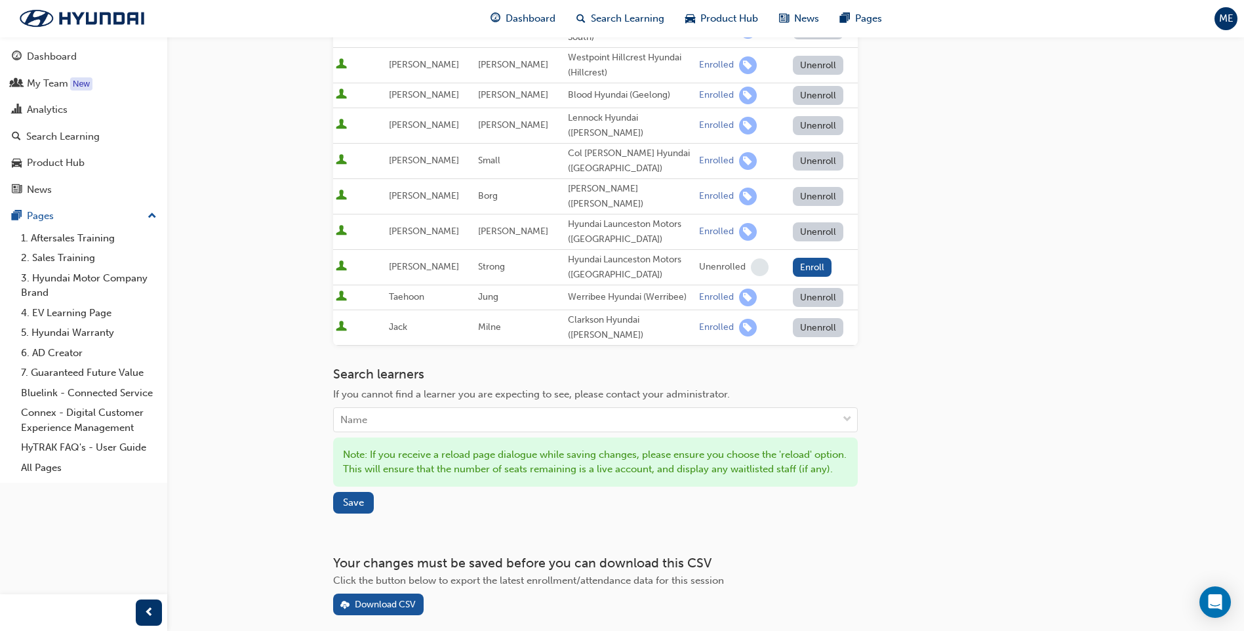
scroll to position [507, 0]
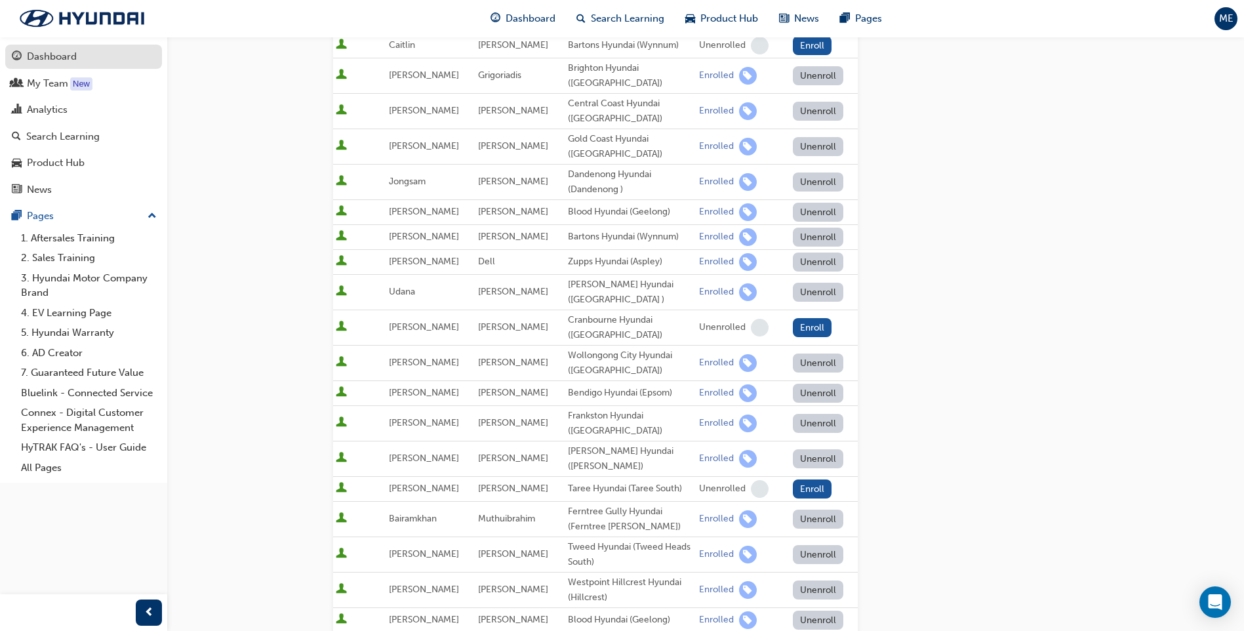
click at [60, 58] on div "Dashboard" at bounding box center [52, 56] width 50 height 15
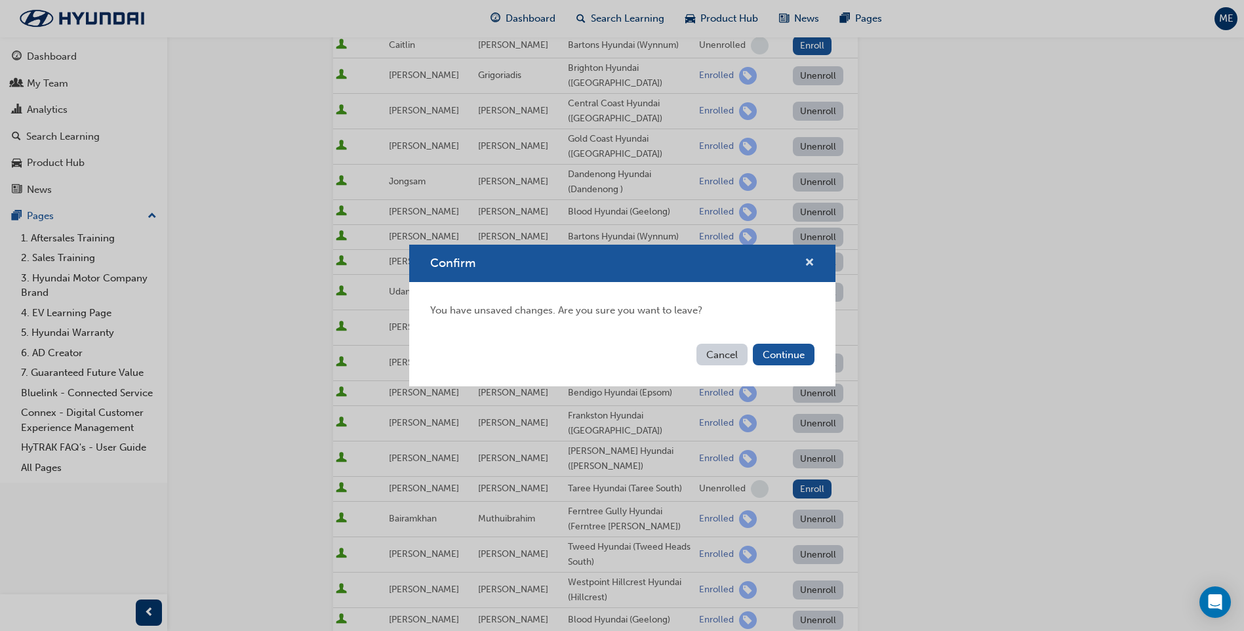
click at [806, 267] on span "cross-icon" at bounding box center [810, 264] width 10 height 12
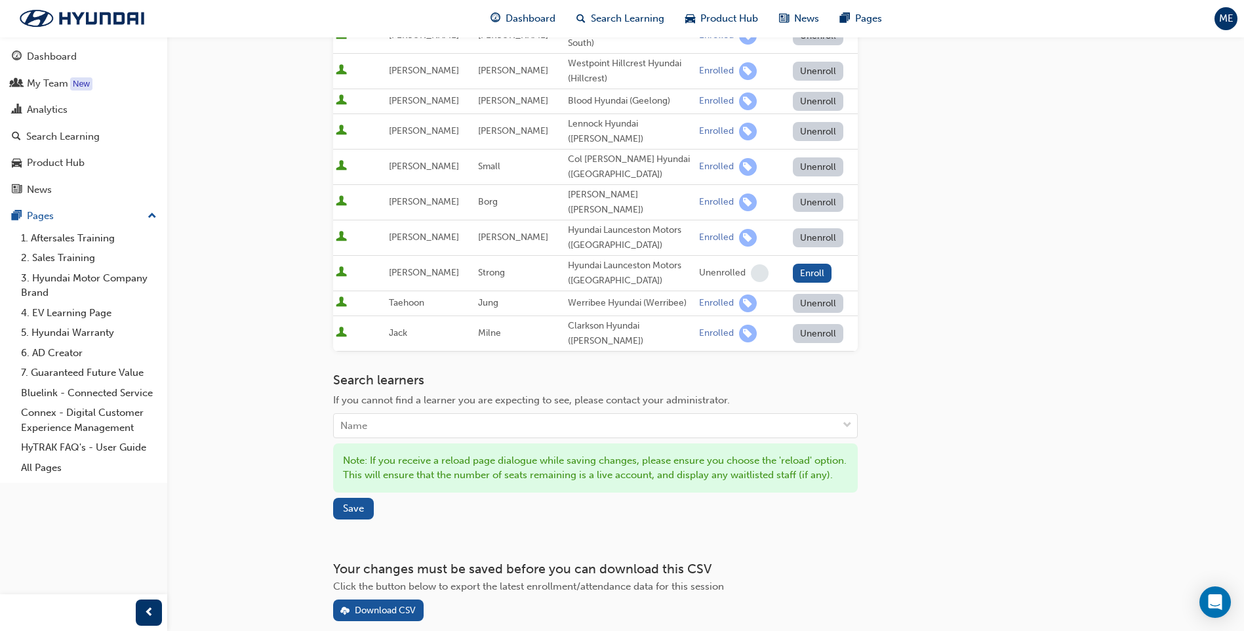
scroll to position [1032, 0]
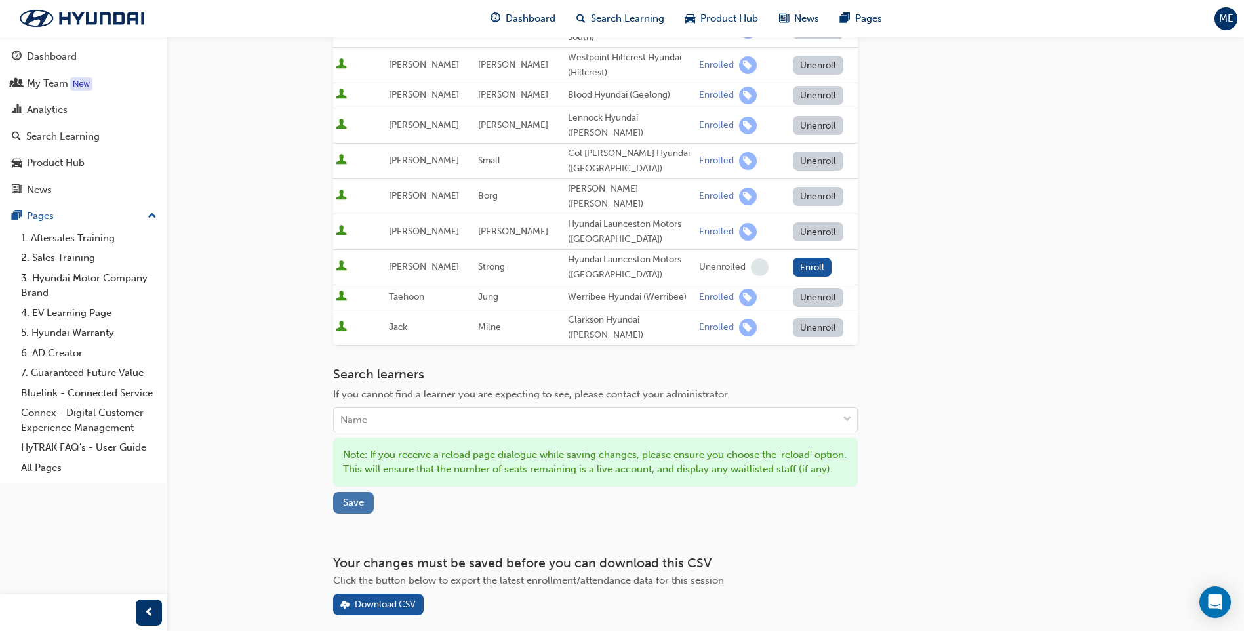
click at [362, 492] on button "Save" at bounding box center [353, 503] width 41 height 22
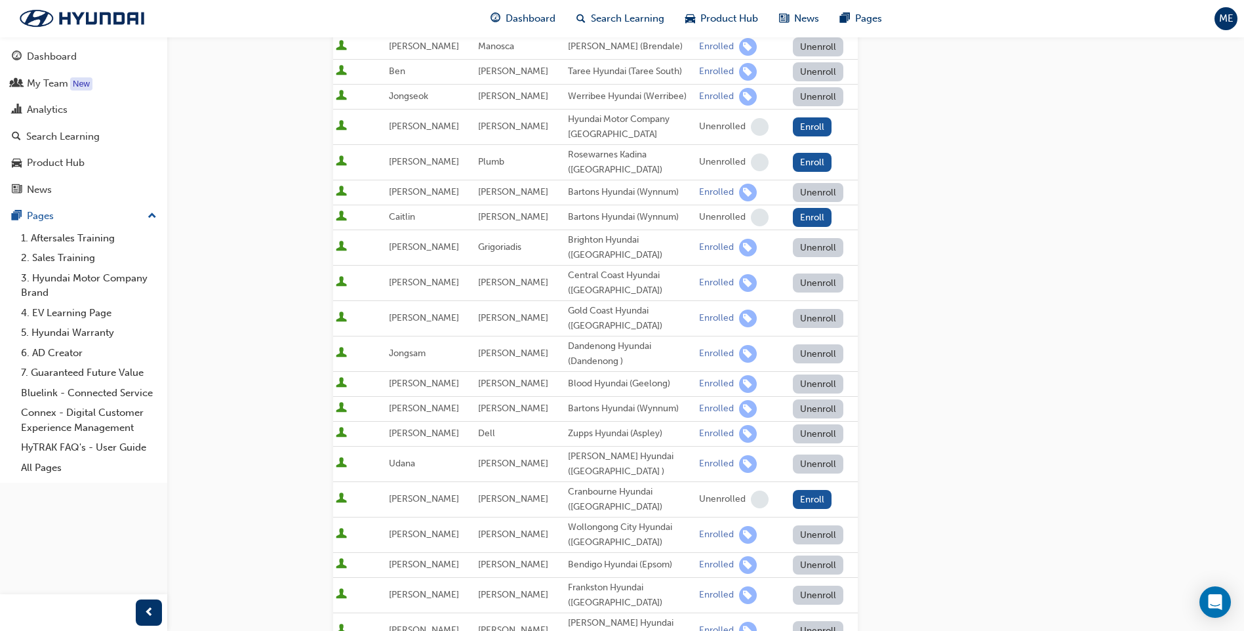
scroll to position [0, 0]
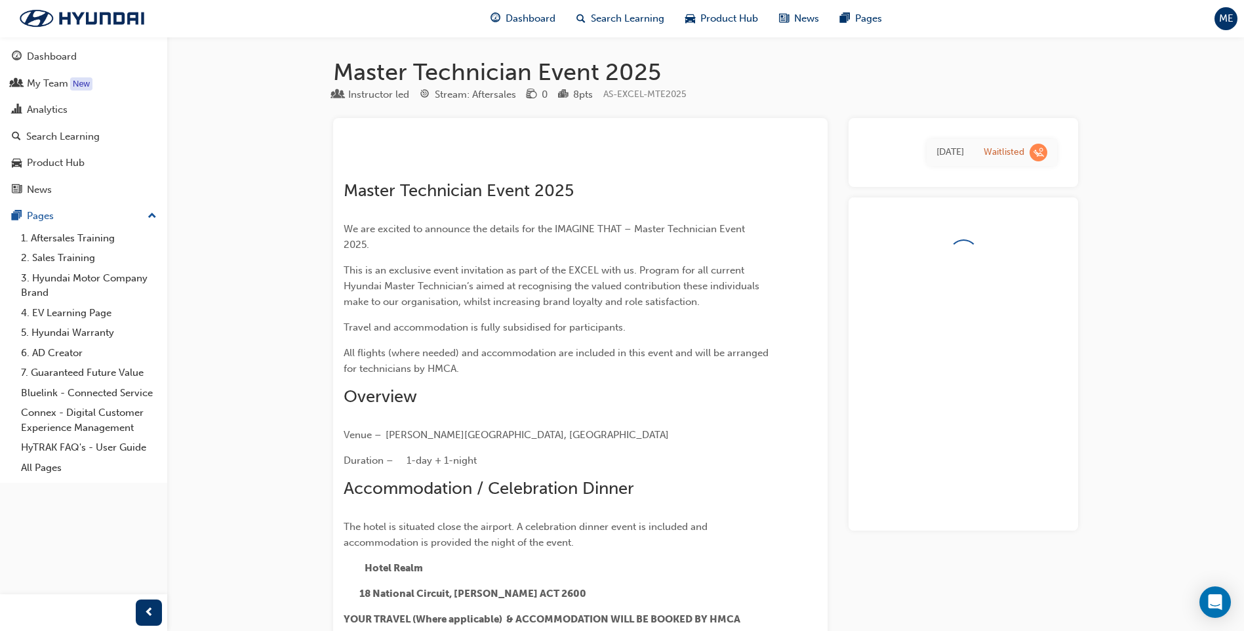
scroll to position [1715, 0]
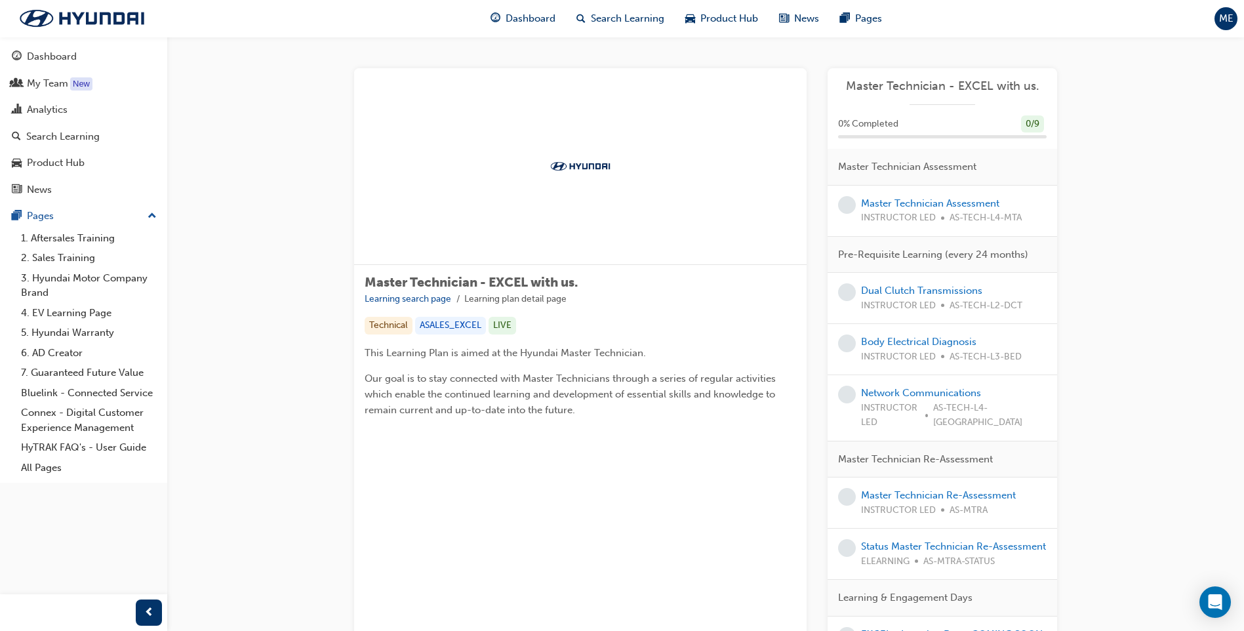
scroll to position [1715, 0]
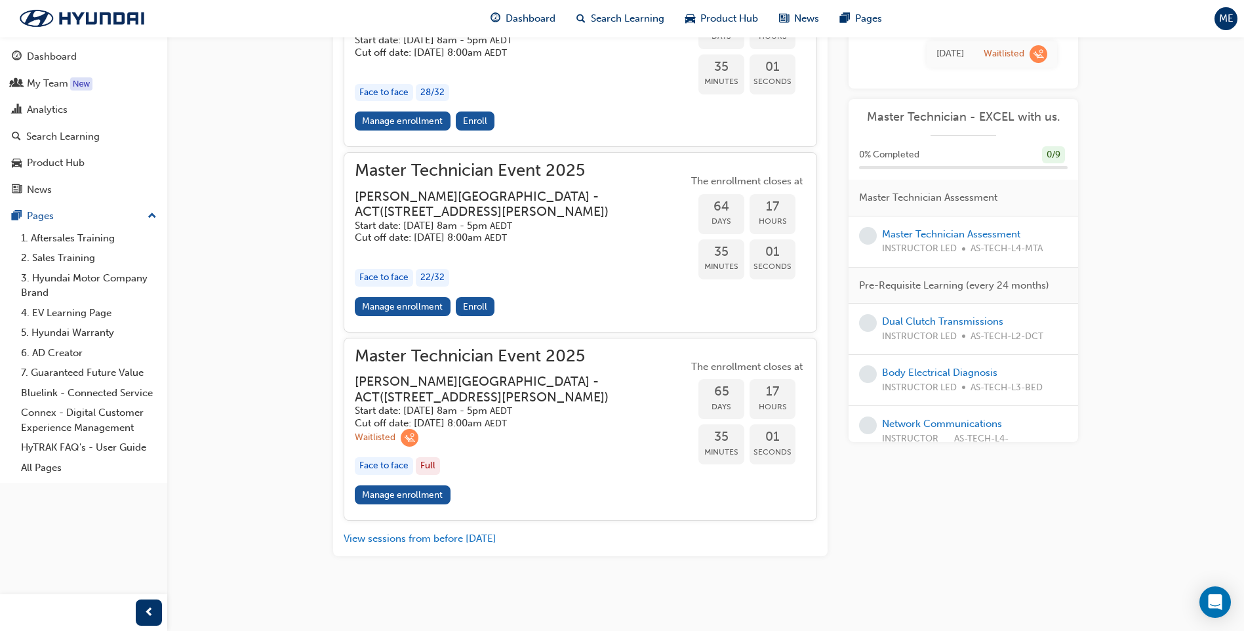
click at [396, 278] on div "Face to face" at bounding box center [384, 278] width 58 height 18
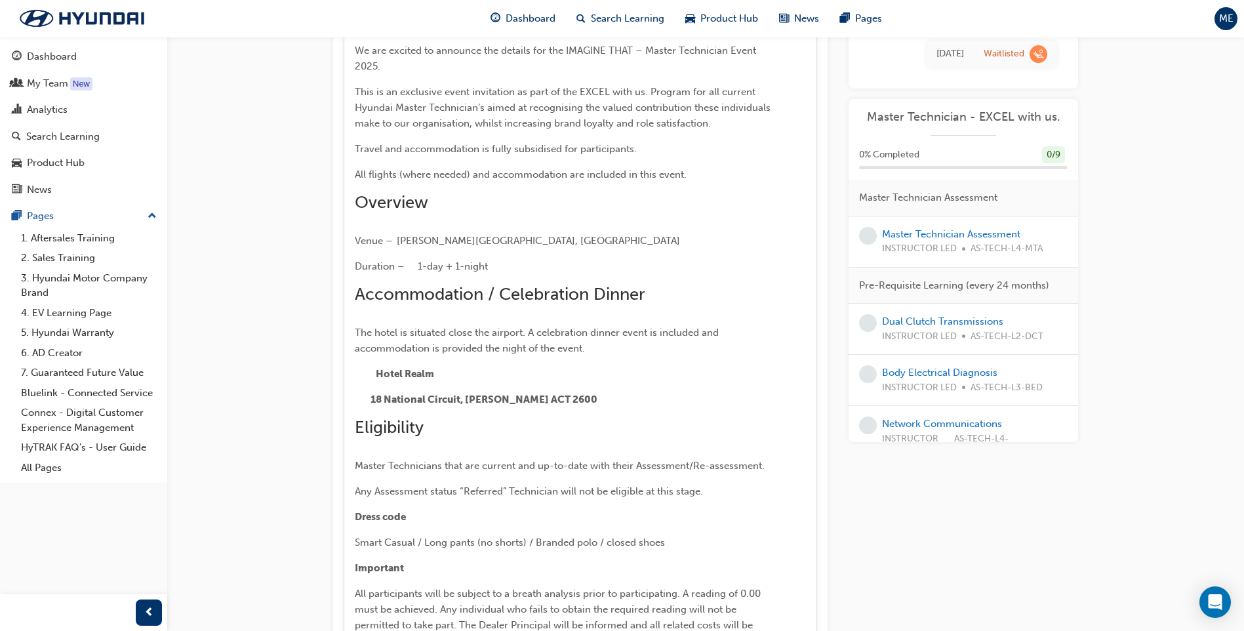
scroll to position [1771, 0]
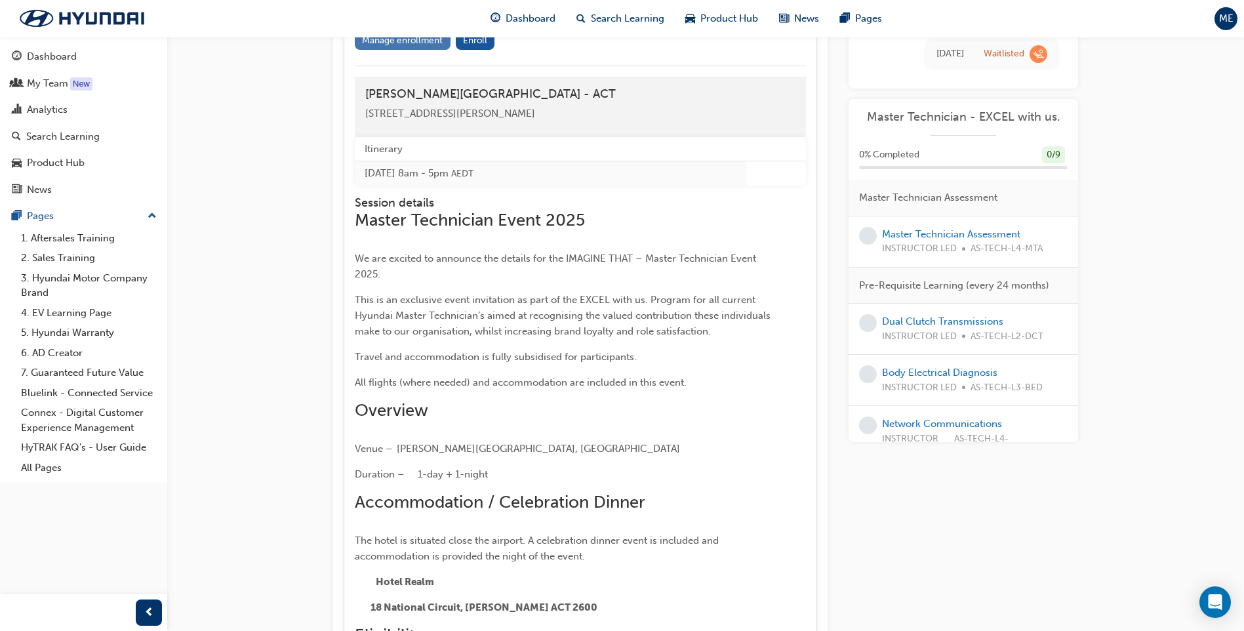
click at [373, 50] on link "Manage enrollment" at bounding box center [403, 40] width 96 height 19
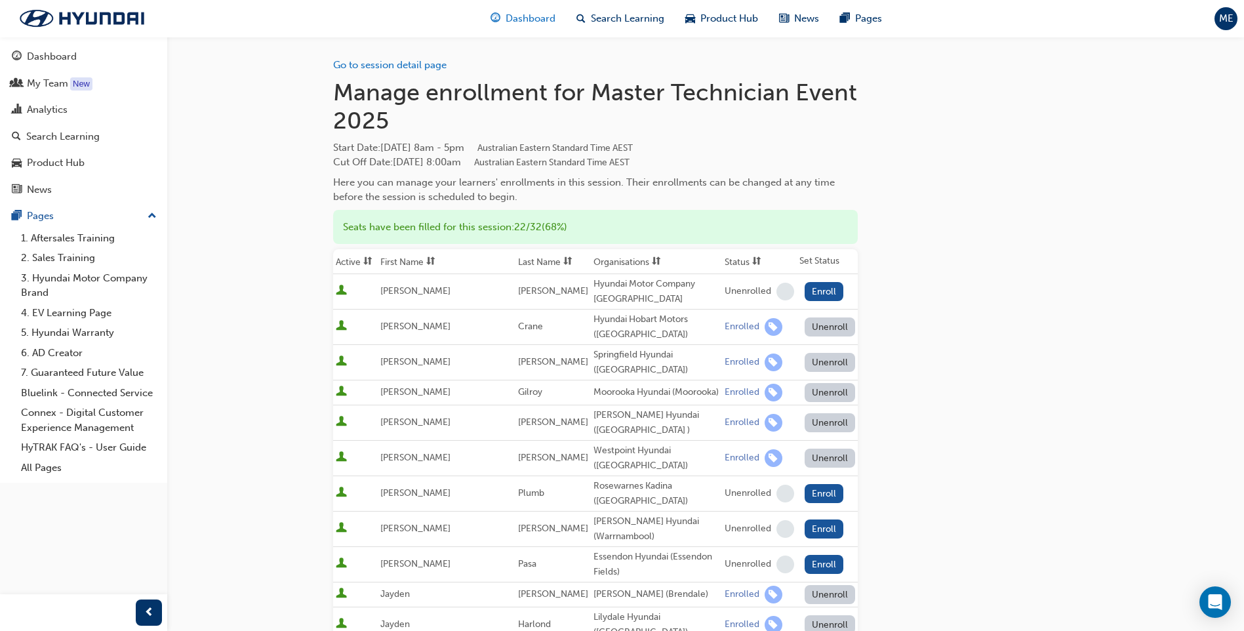
click at [506, 23] on span "Dashboard" at bounding box center [531, 18] width 50 height 15
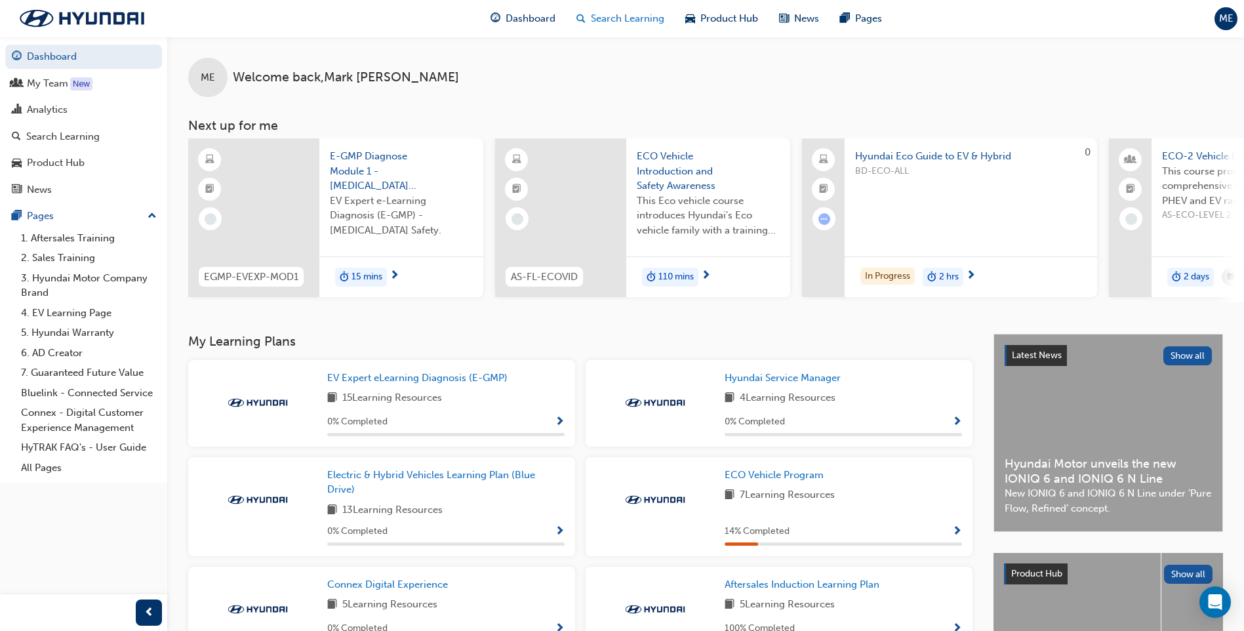
click at [632, 16] on span "Search Learning" at bounding box center [627, 18] width 73 height 15
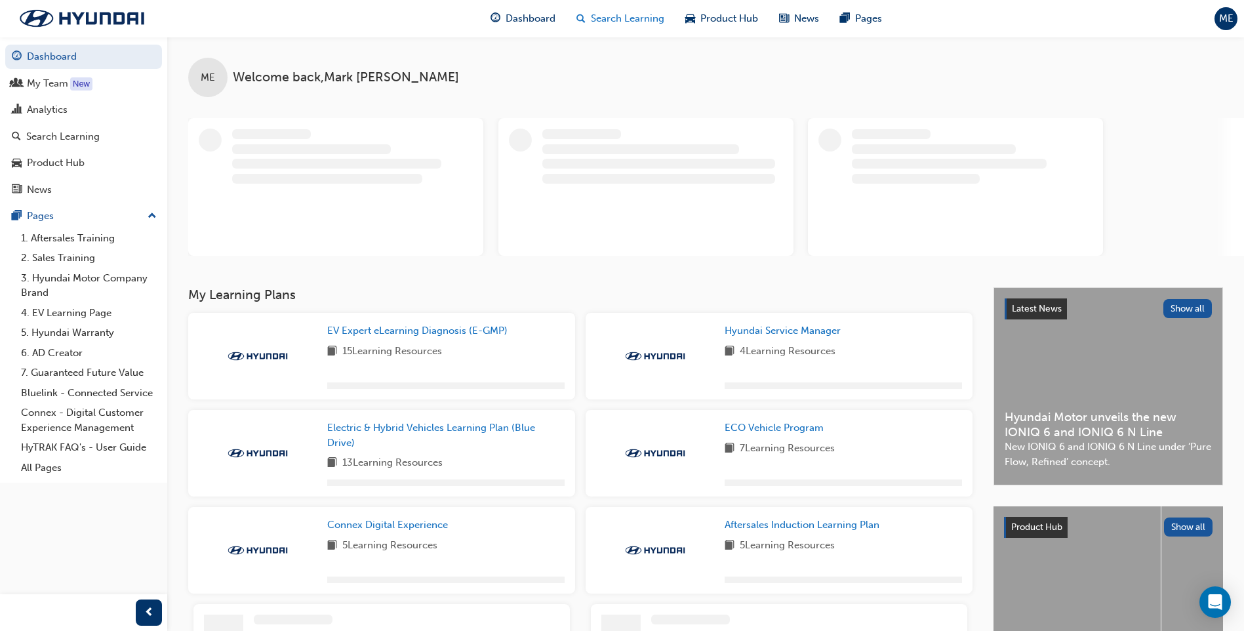
click at [623, 12] on span "Search Learning" at bounding box center [627, 18] width 73 height 15
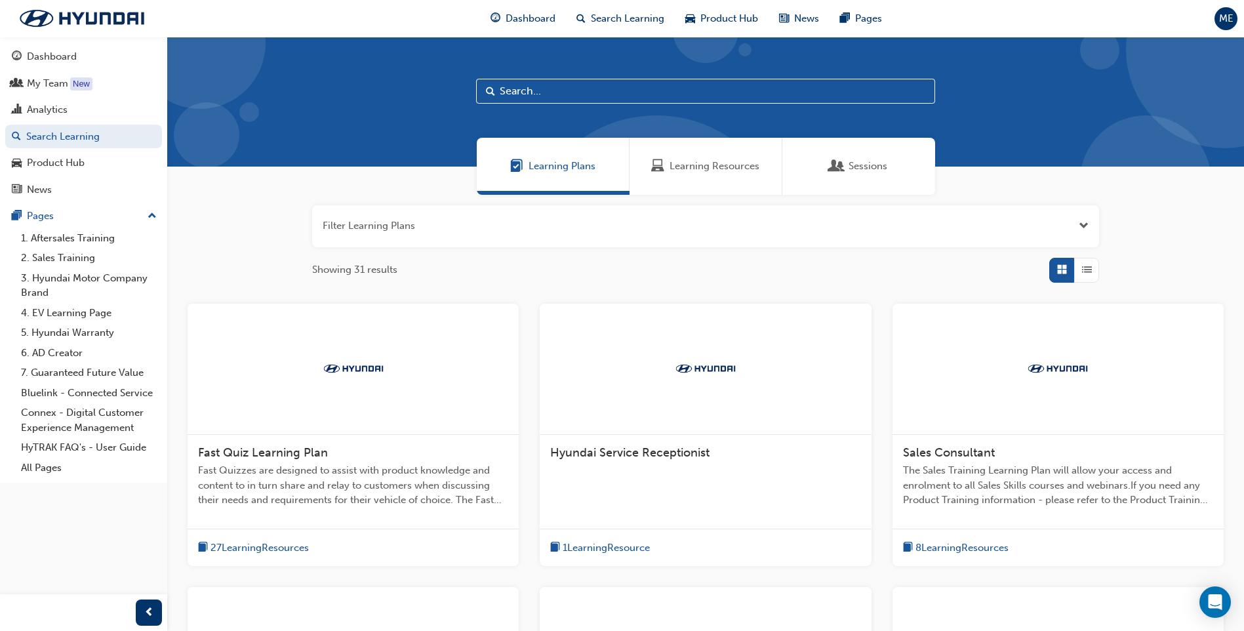
click at [538, 92] on input "text" at bounding box center [705, 91] width 459 height 25
type input "master"
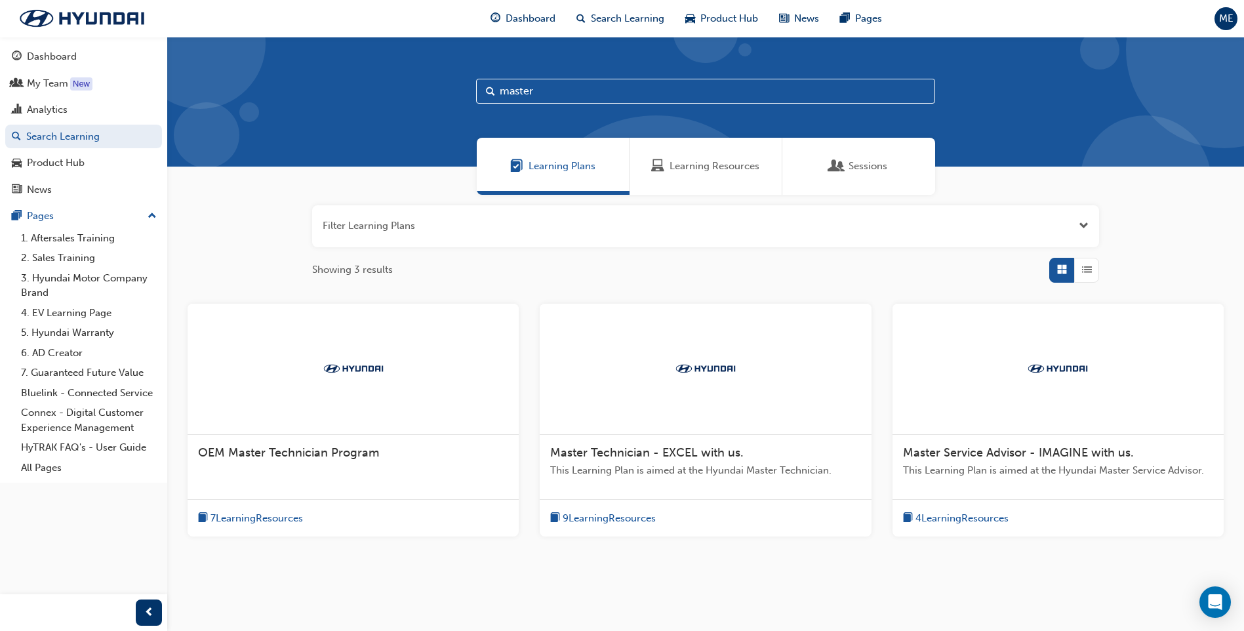
click at [638, 428] on div at bounding box center [705, 369] width 331 height 131
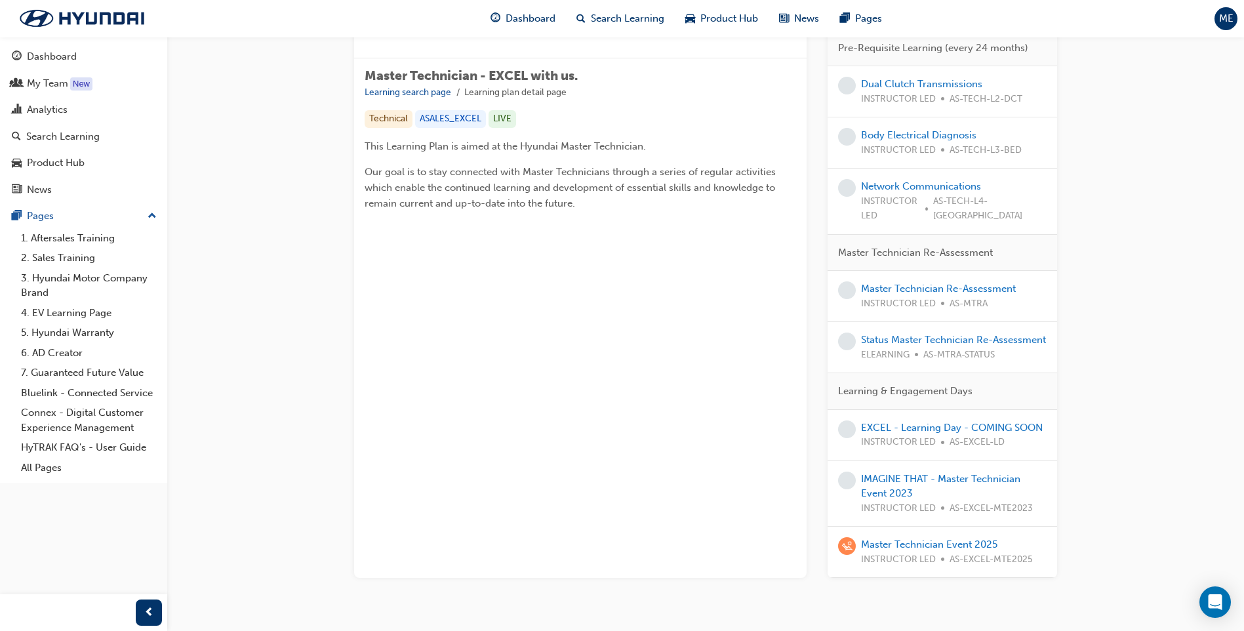
scroll to position [235, 0]
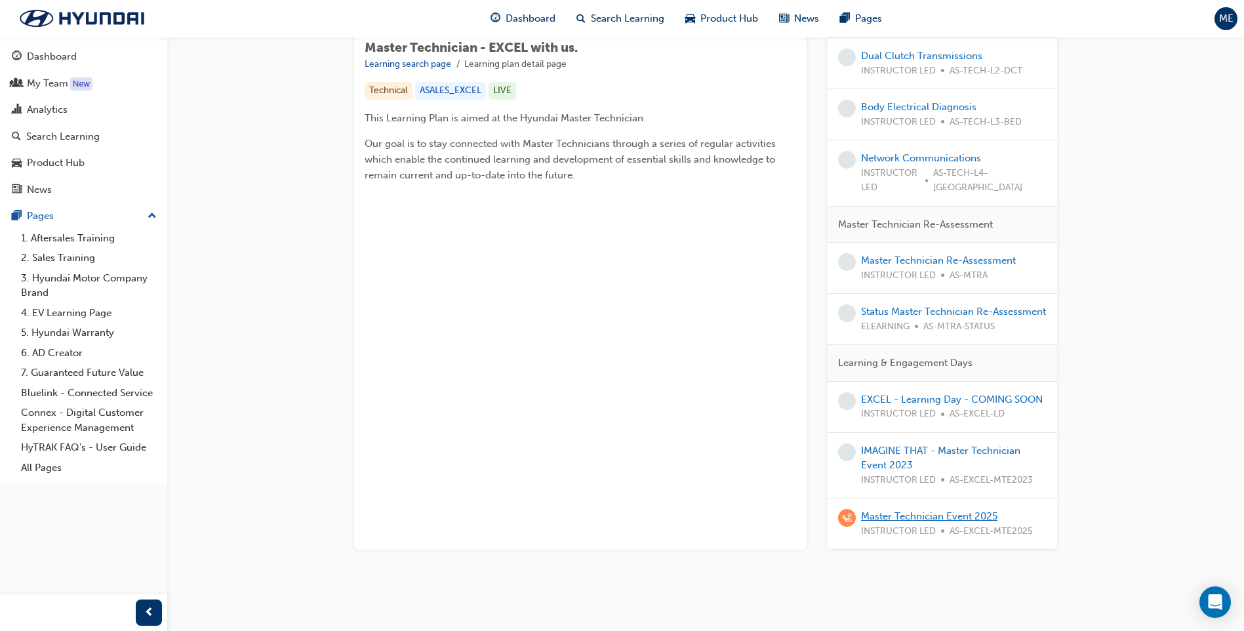
click at [924, 510] on link "Master Technician Event 2025" at bounding box center [929, 516] width 136 height 12
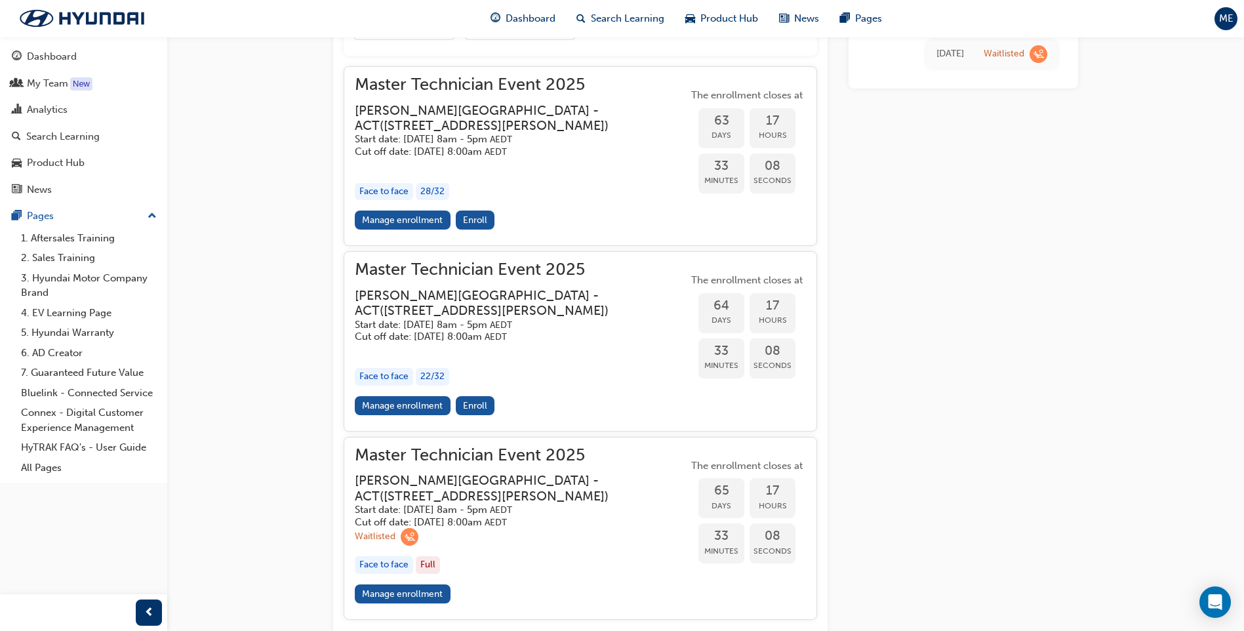
scroll to position [1715, 0]
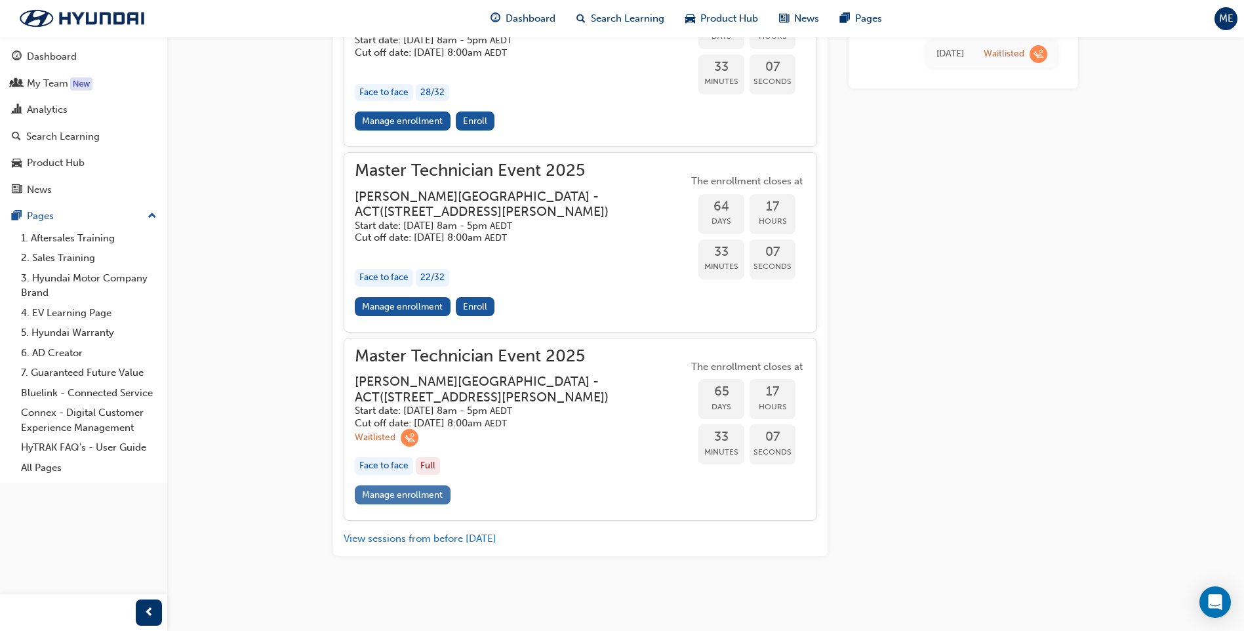
click at [388, 491] on link "Manage enrollment" at bounding box center [403, 494] width 96 height 19
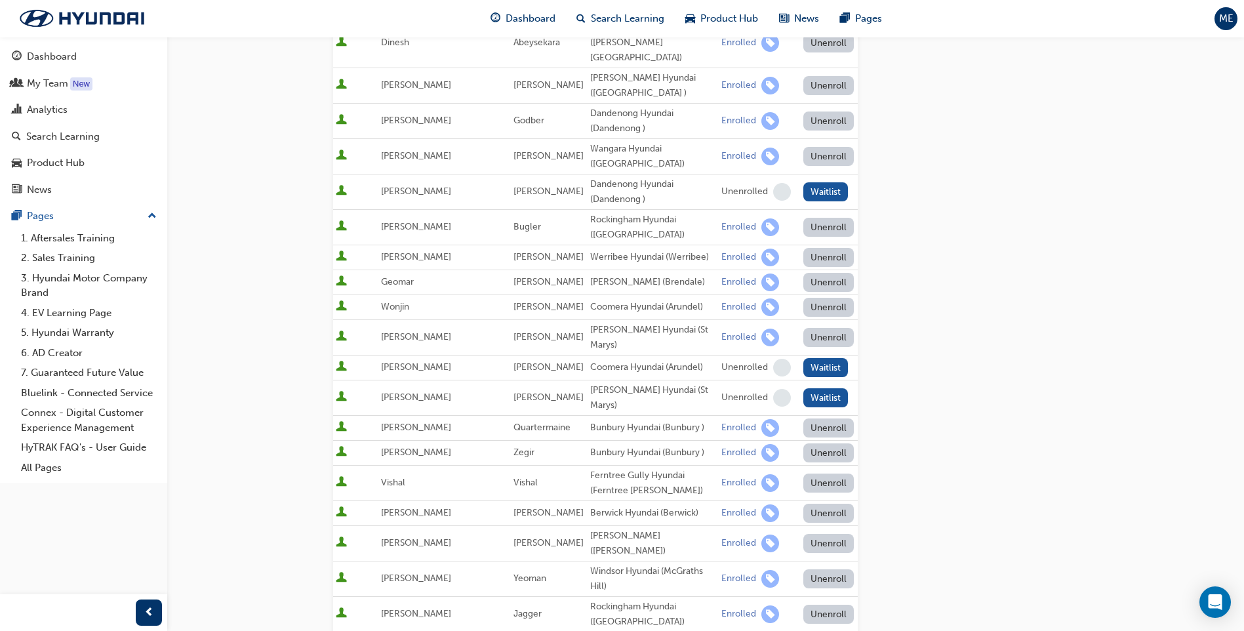
scroll to position [1114, 0]
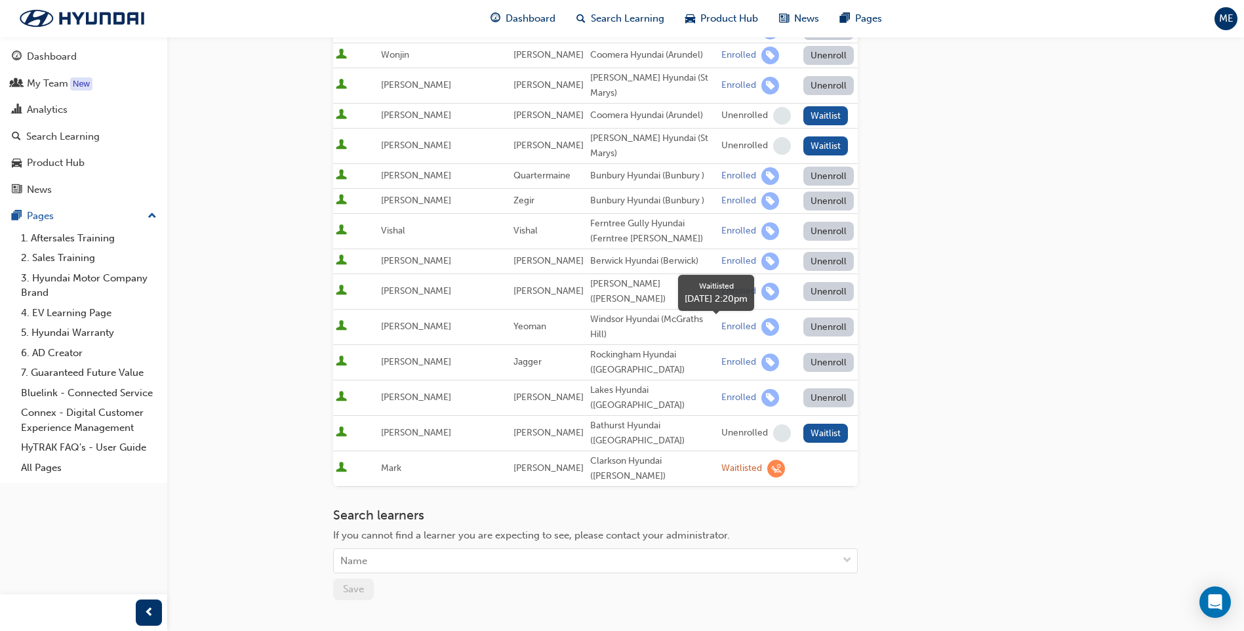
click at [767, 460] on span "learningRecordVerb_WAITLIST-icon" at bounding box center [776, 469] width 18 height 18
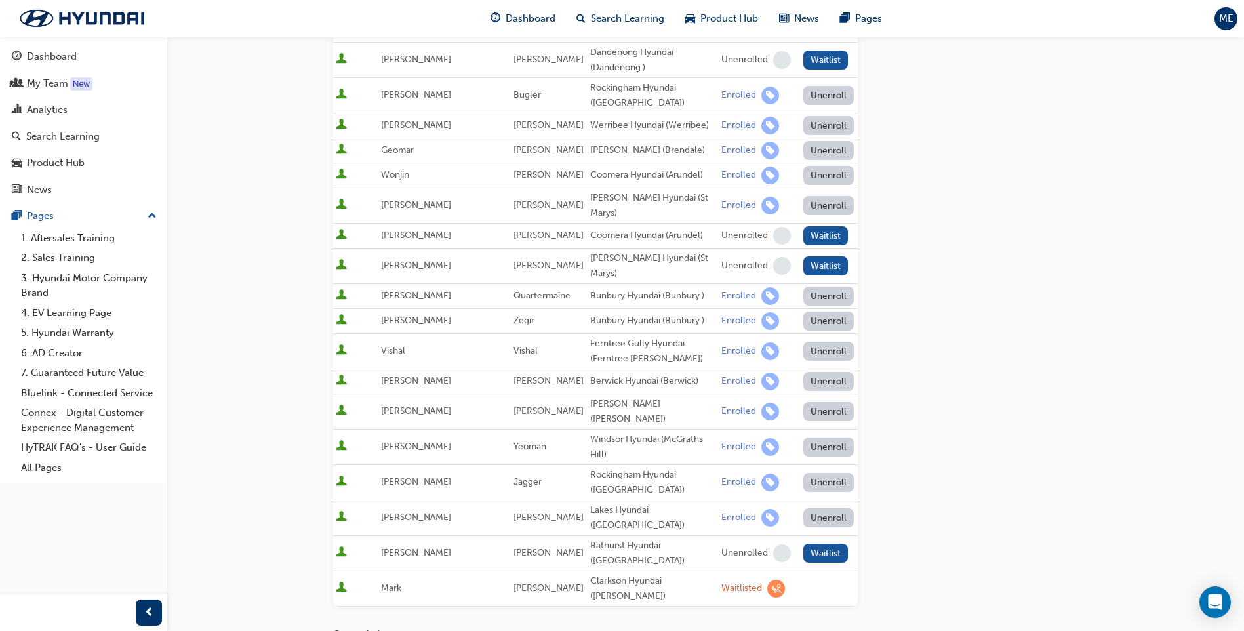
scroll to position [983, 0]
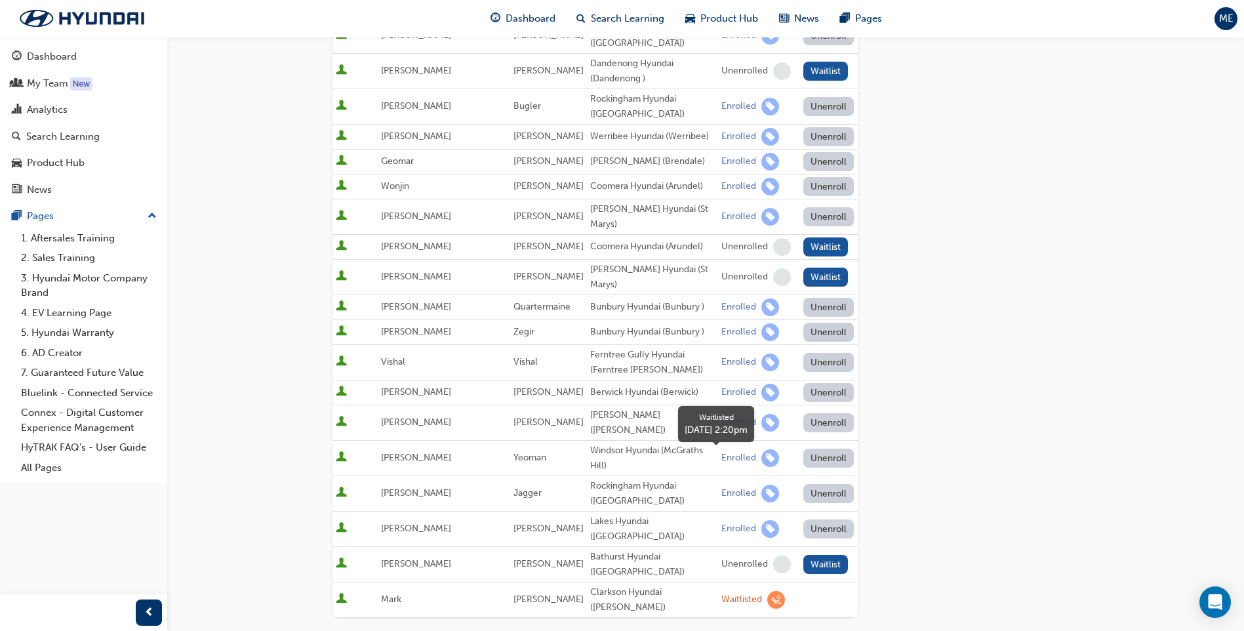
click at [767, 591] on span "learningRecordVerb_WAITLIST-icon" at bounding box center [776, 600] width 18 height 18
click at [590, 585] on div "Clarkson Hyundai ([PERSON_NAME])" at bounding box center [653, 600] width 126 height 30
drag, startPoint x: 710, startPoint y: 458, endPoint x: 722, endPoint y: 458, distance: 11.2
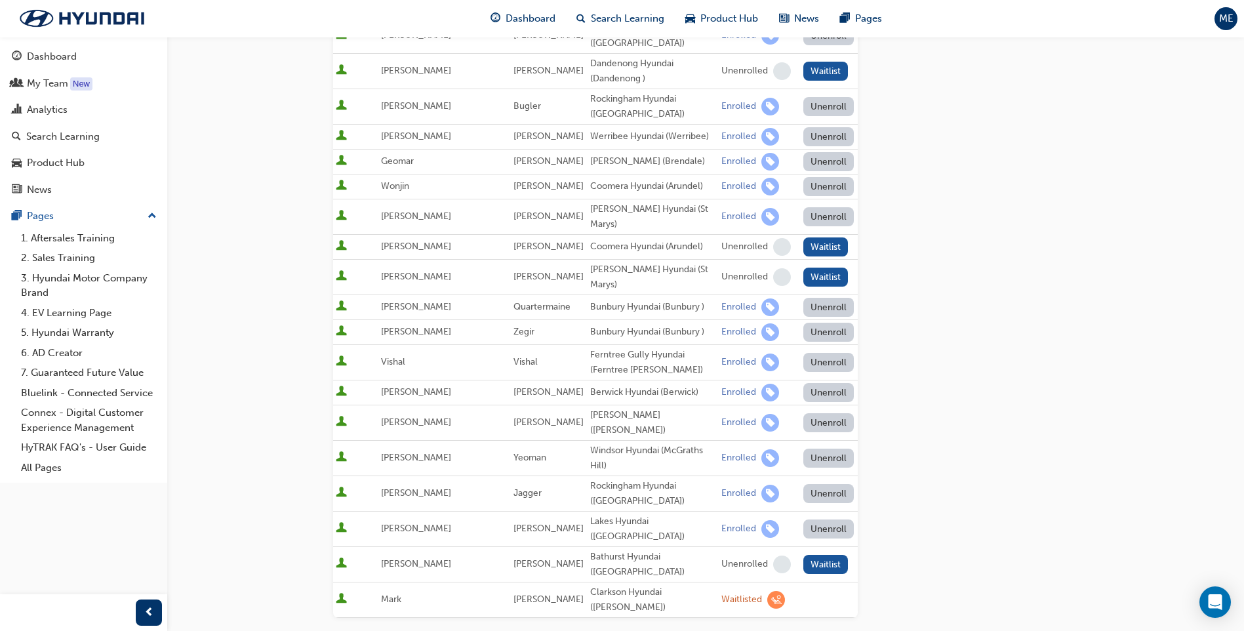
click at [722, 594] on div "Waitlisted" at bounding box center [742, 600] width 41 height 12
click at [767, 591] on span "learningRecordVerb_WAITLIST-icon" at bounding box center [776, 600] width 18 height 18
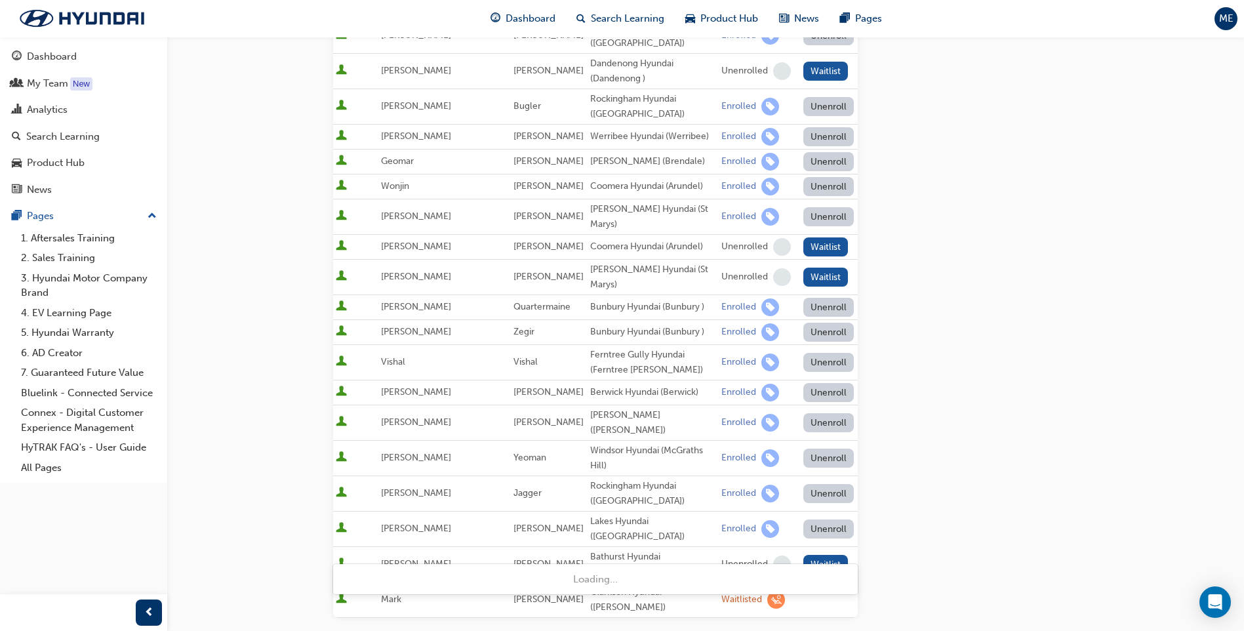
type input "[PERSON_NAME]"
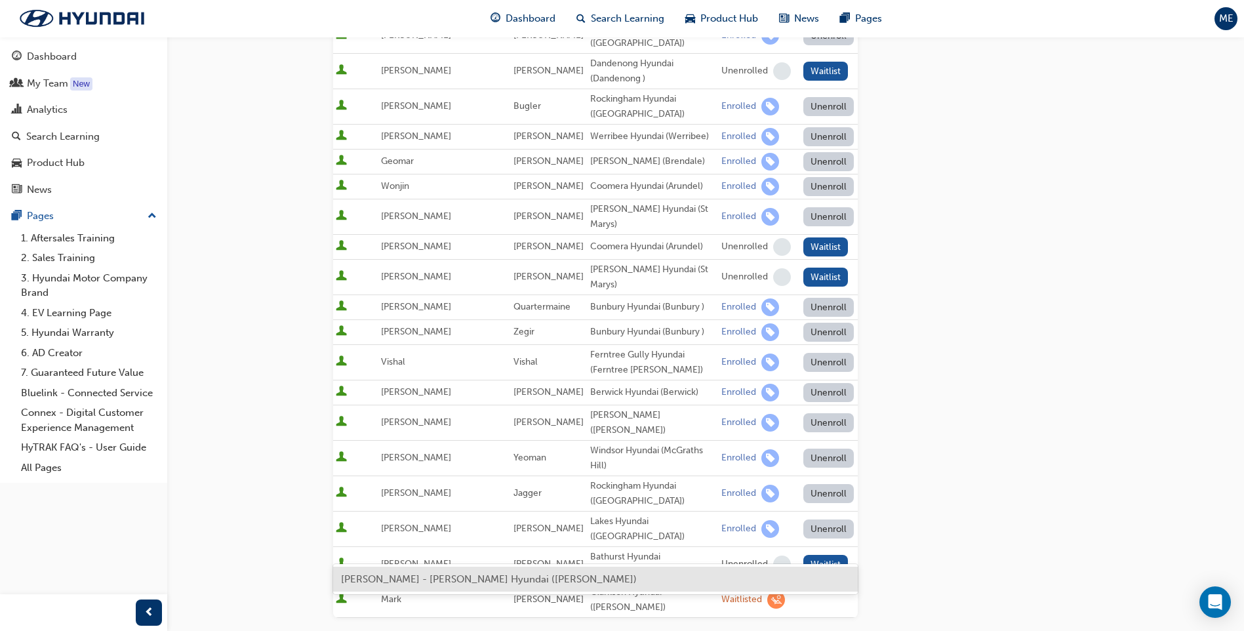
click at [506, 579] on span "[PERSON_NAME] - [PERSON_NAME] Hyundai ([PERSON_NAME])" at bounding box center [489, 579] width 296 height 12
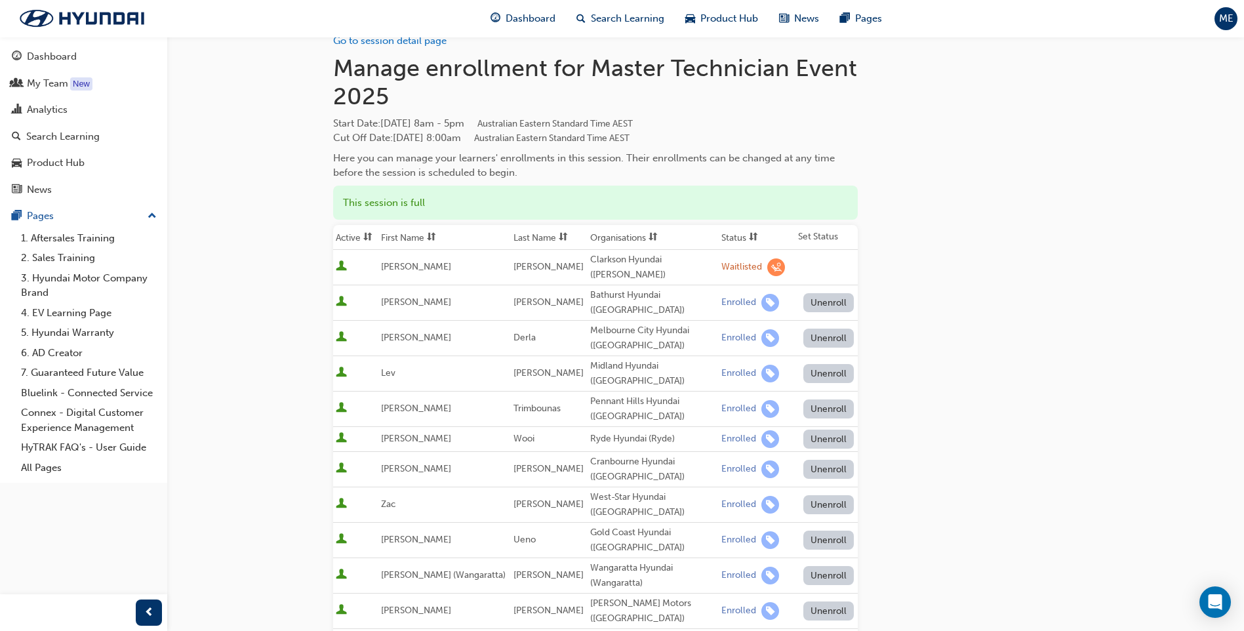
scroll to position [0, 0]
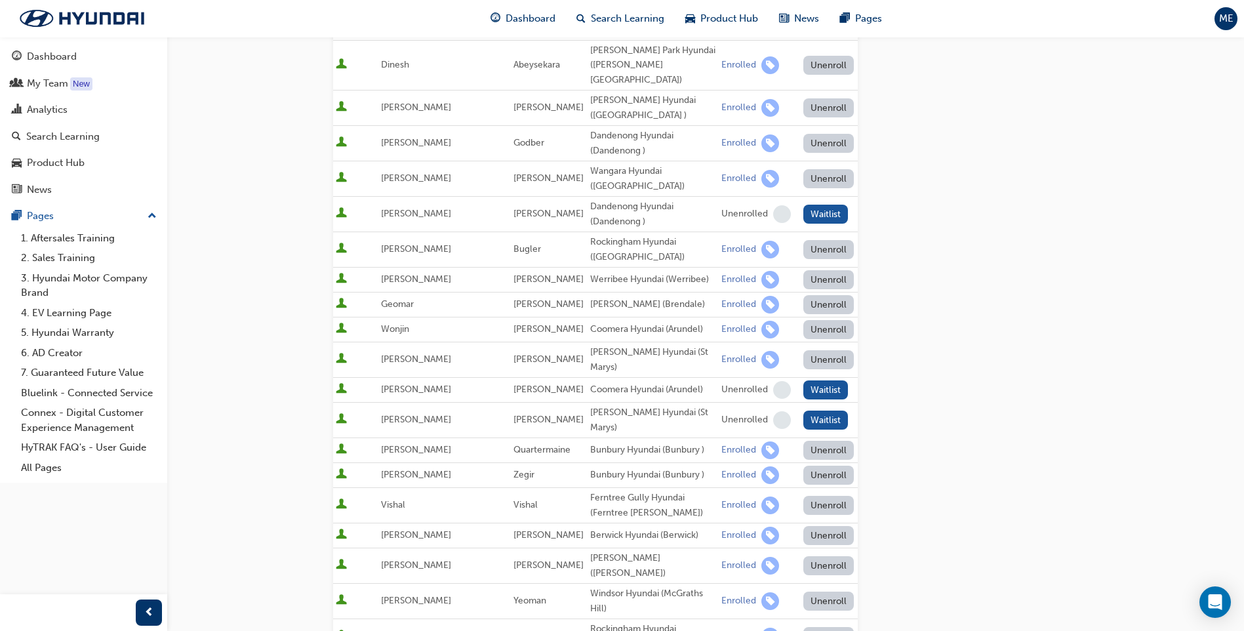
scroll to position [984, 0]
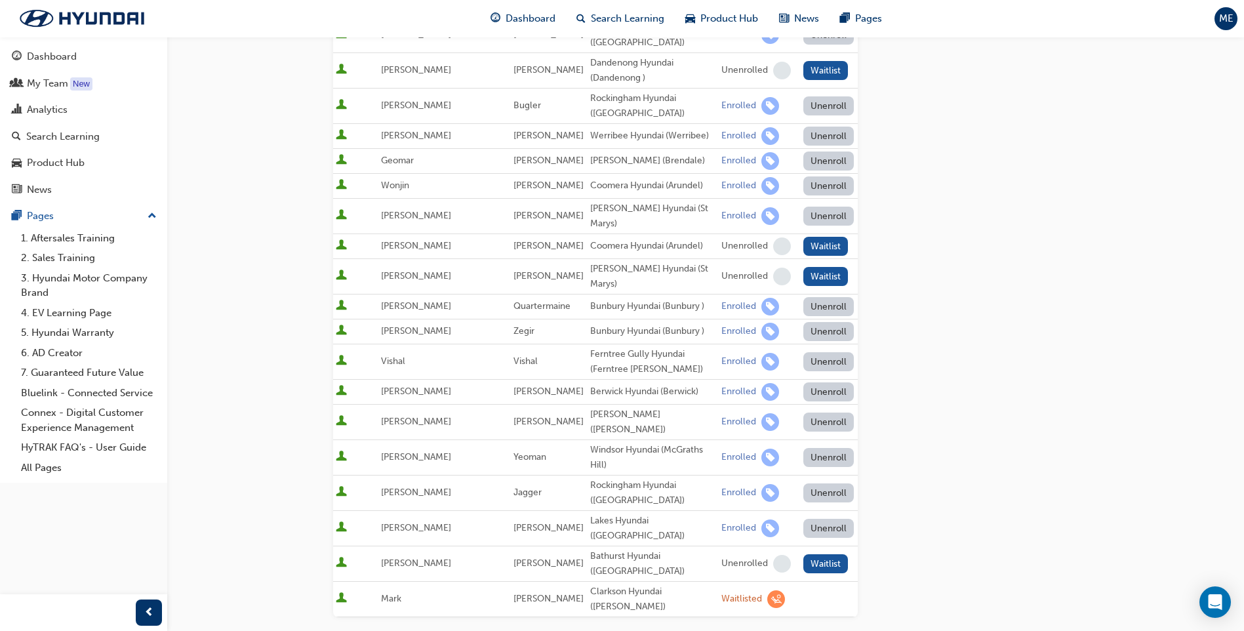
click at [632, 584] on div "Clarkson Hyundai ([PERSON_NAME])" at bounding box center [653, 599] width 126 height 30
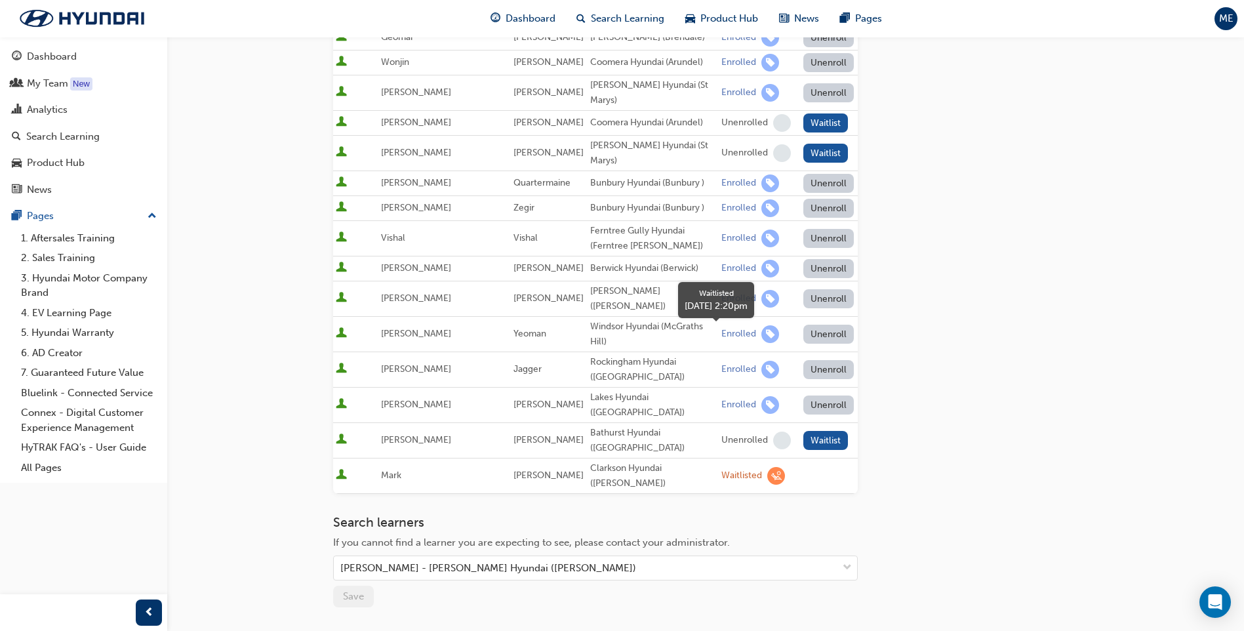
scroll to position [1114, 0]
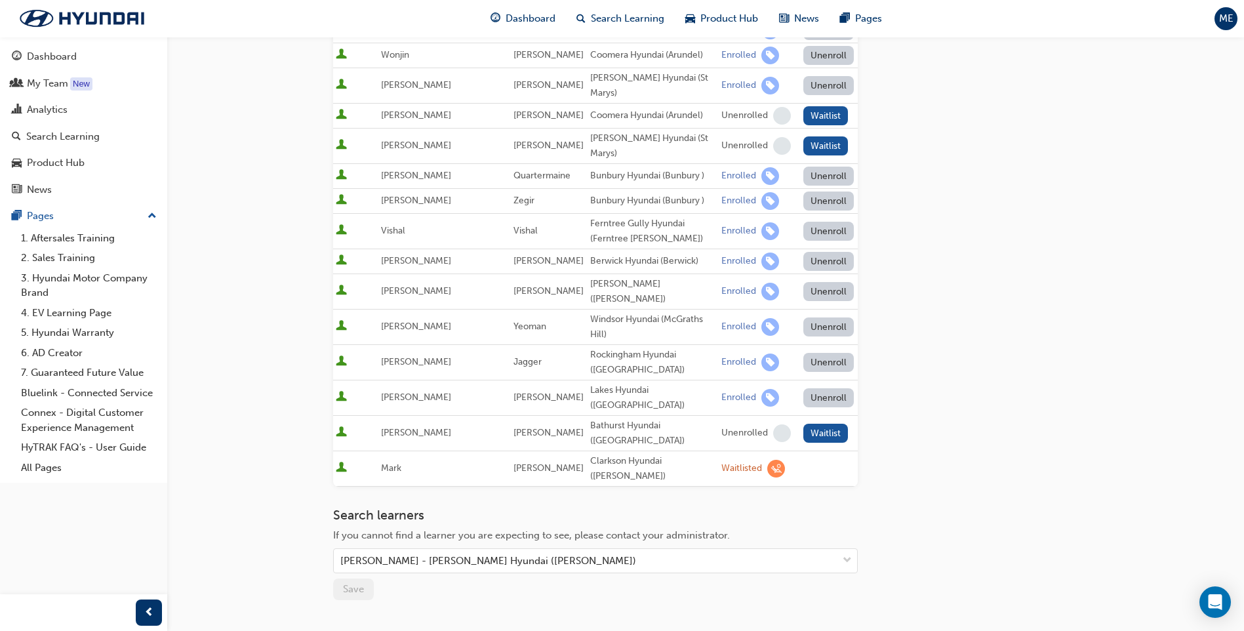
click at [401, 462] on span "Mark" at bounding box center [391, 467] width 20 height 11
click at [513, 451] on td "[PERSON_NAME]" at bounding box center [549, 468] width 77 height 35
click at [514, 462] on span "[PERSON_NAME]" at bounding box center [549, 467] width 70 height 11
click at [619, 454] on div "Clarkson Hyundai ([PERSON_NAME])" at bounding box center [653, 469] width 126 height 30
click at [338, 462] on span "User is active" at bounding box center [341, 468] width 11 height 13
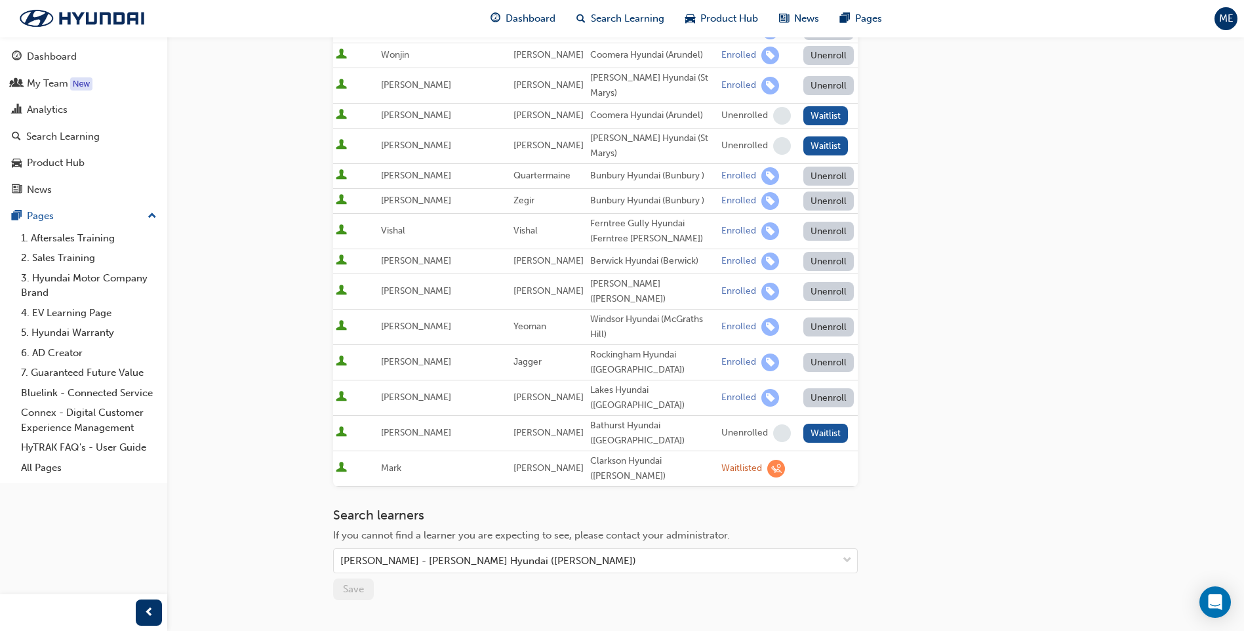
click at [855, 508] on div "Search learners If you cannot find a learner you are expecting to see, please c…" at bounding box center [595, 554] width 525 height 92
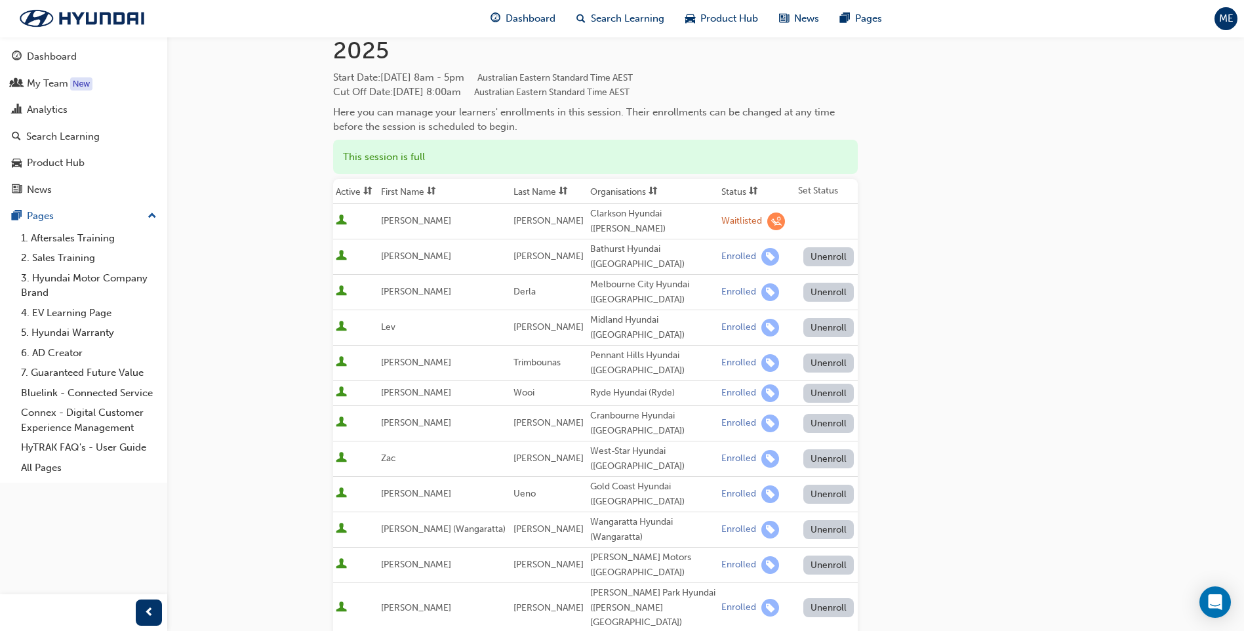
scroll to position [65, 0]
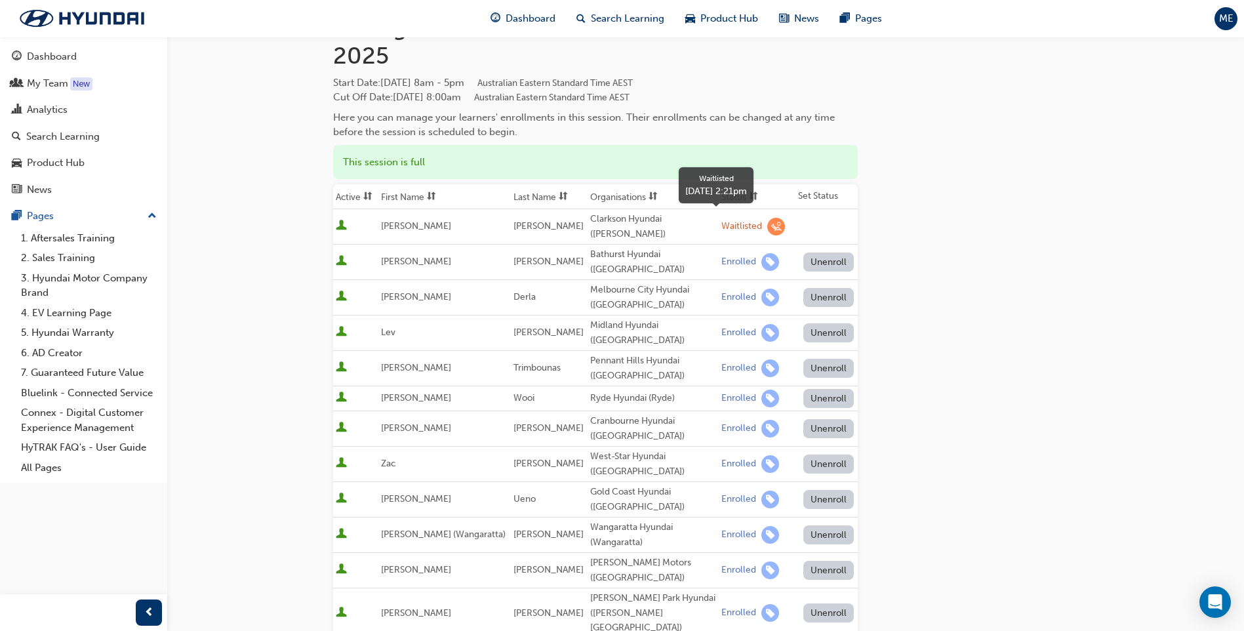
click at [767, 218] on span "learningRecordVerb_WAITLIST-icon" at bounding box center [776, 227] width 18 height 18
click at [400, 220] on span "[PERSON_NAME]" at bounding box center [416, 225] width 70 height 11
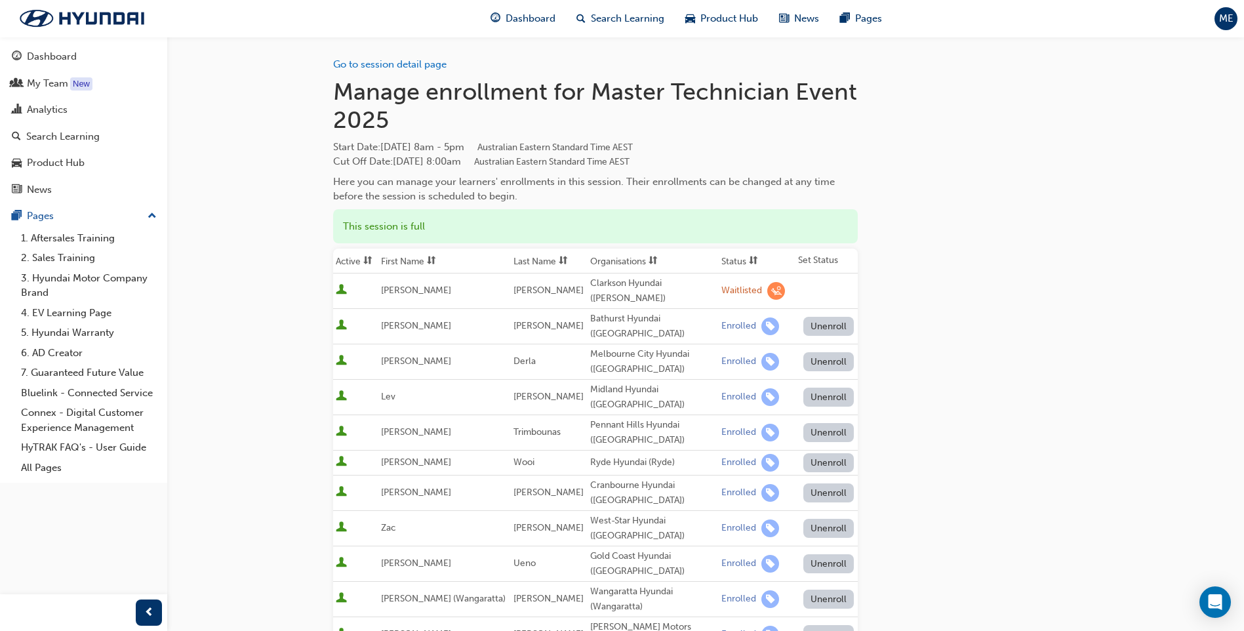
scroll to position [0, 0]
